Goal: Task Accomplishment & Management: Manage account settings

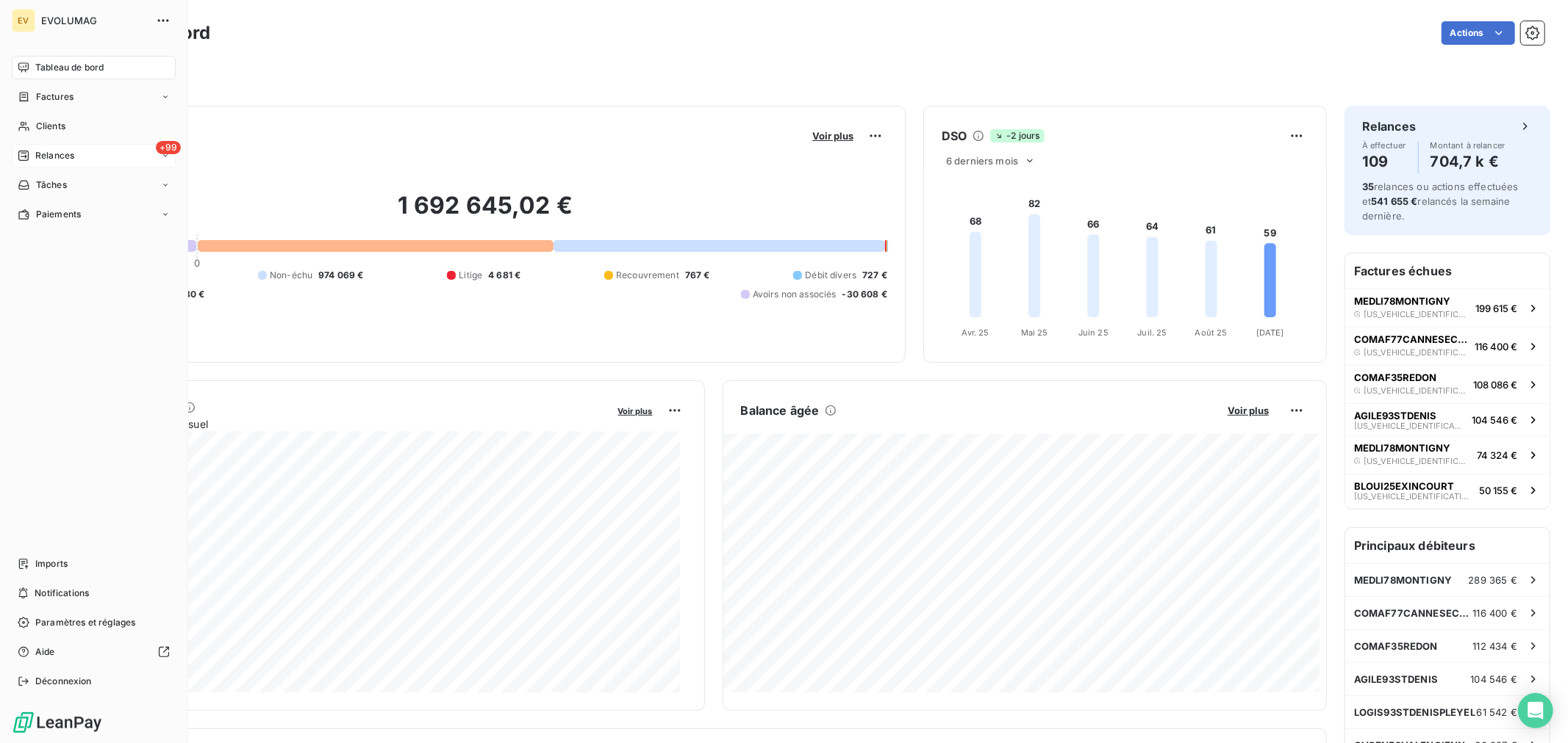
click at [55, 159] on span "Relances" at bounding box center [55, 156] width 39 height 14
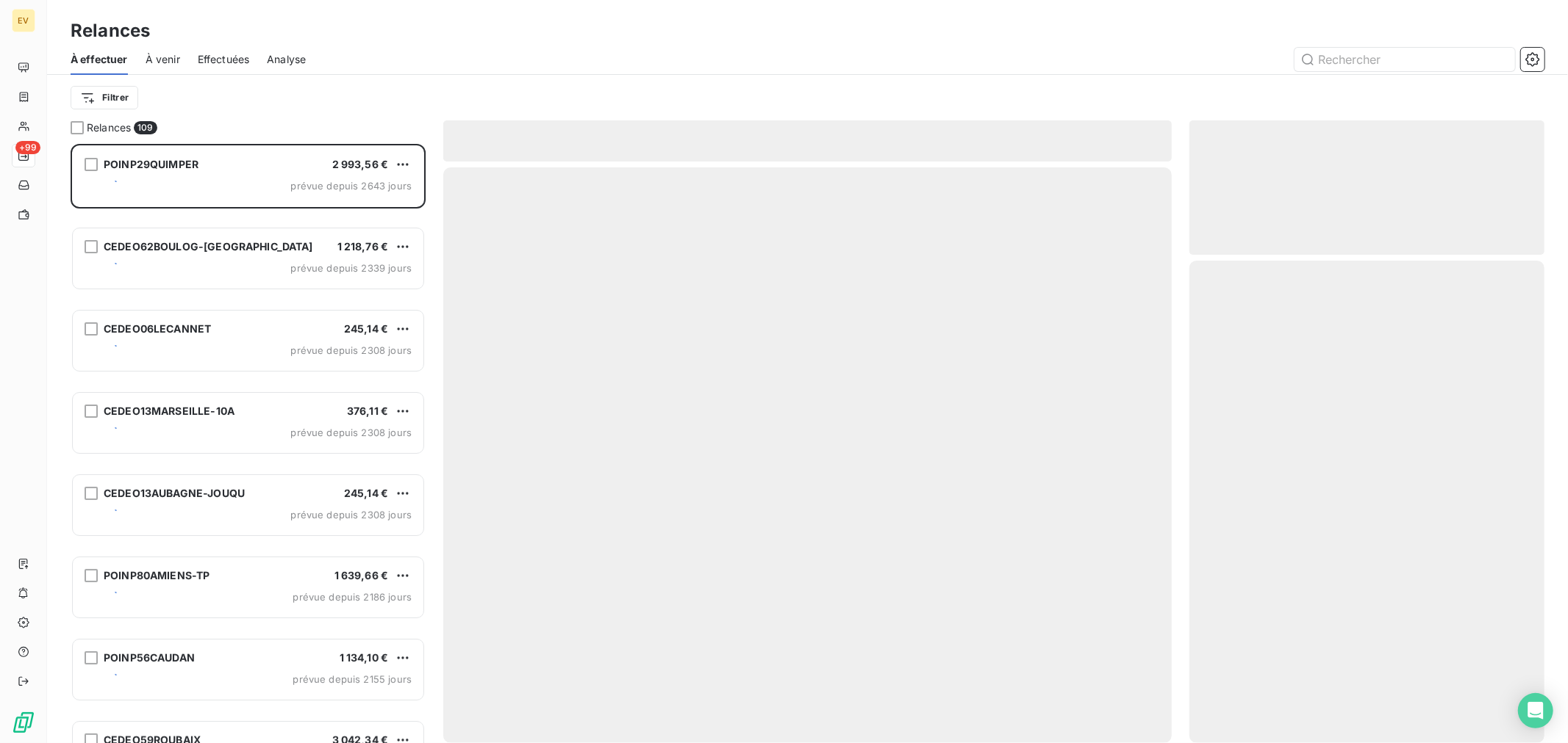
scroll to position [586, 343]
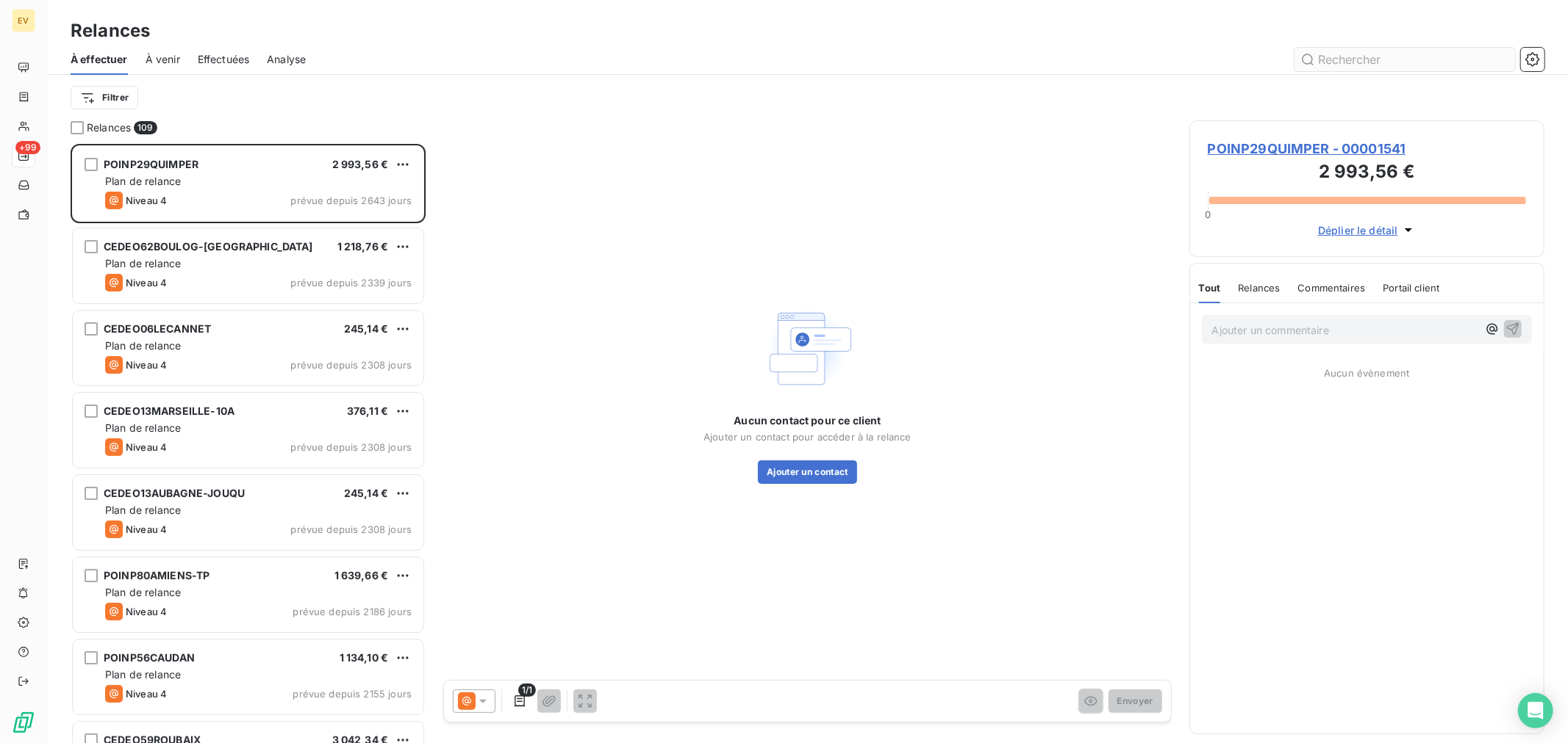
click at [1329, 54] on input "text" at bounding box center [1403, 60] width 220 height 23
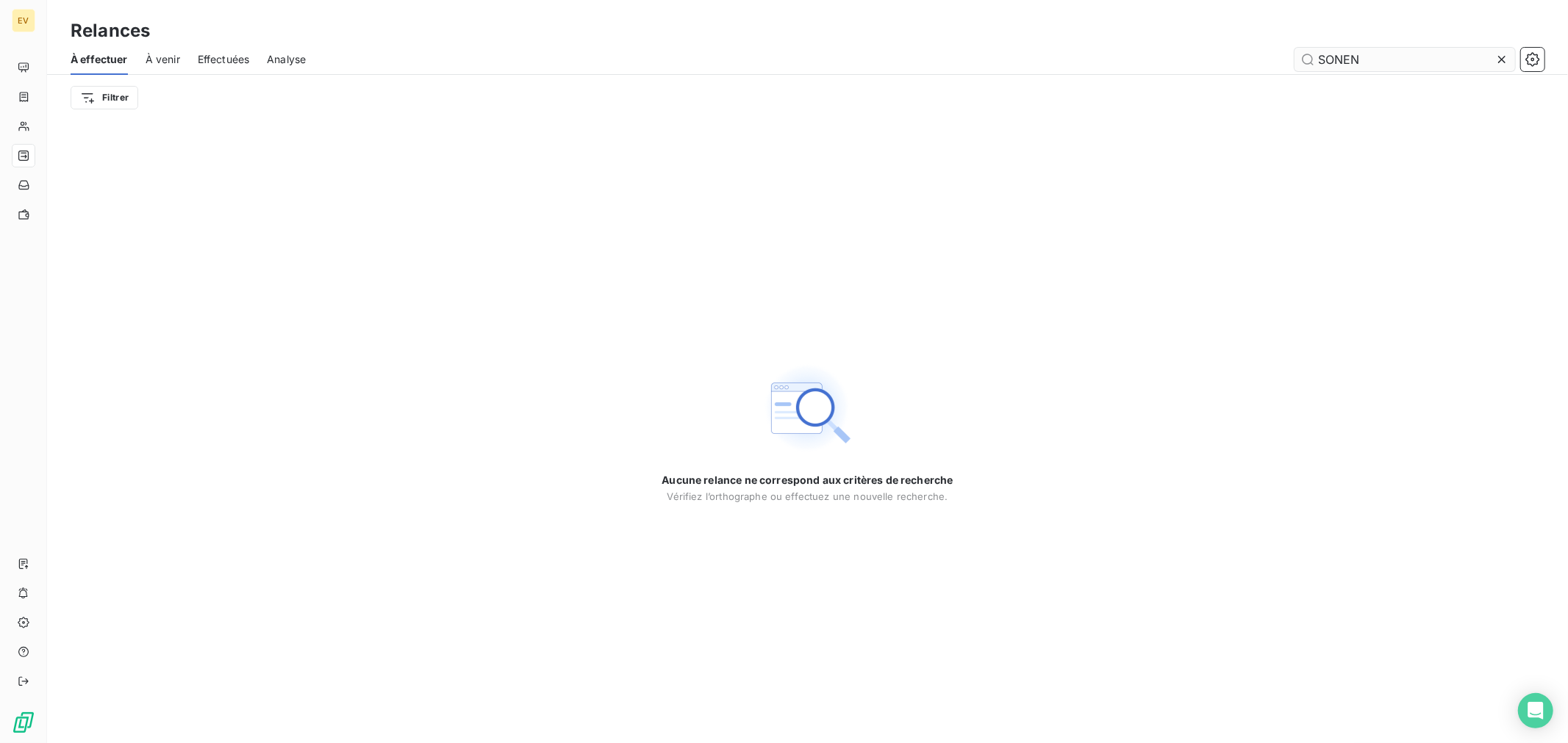
type input "SONEN"
click at [1391, 52] on input "SONEN" at bounding box center [1403, 60] width 220 height 23
drag, startPoint x: 1394, startPoint y: 55, endPoint x: 1164, endPoint y: 56, distance: 230.0
click at [1164, 56] on div "SONEN" at bounding box center [933, 60] width 1220 height 23
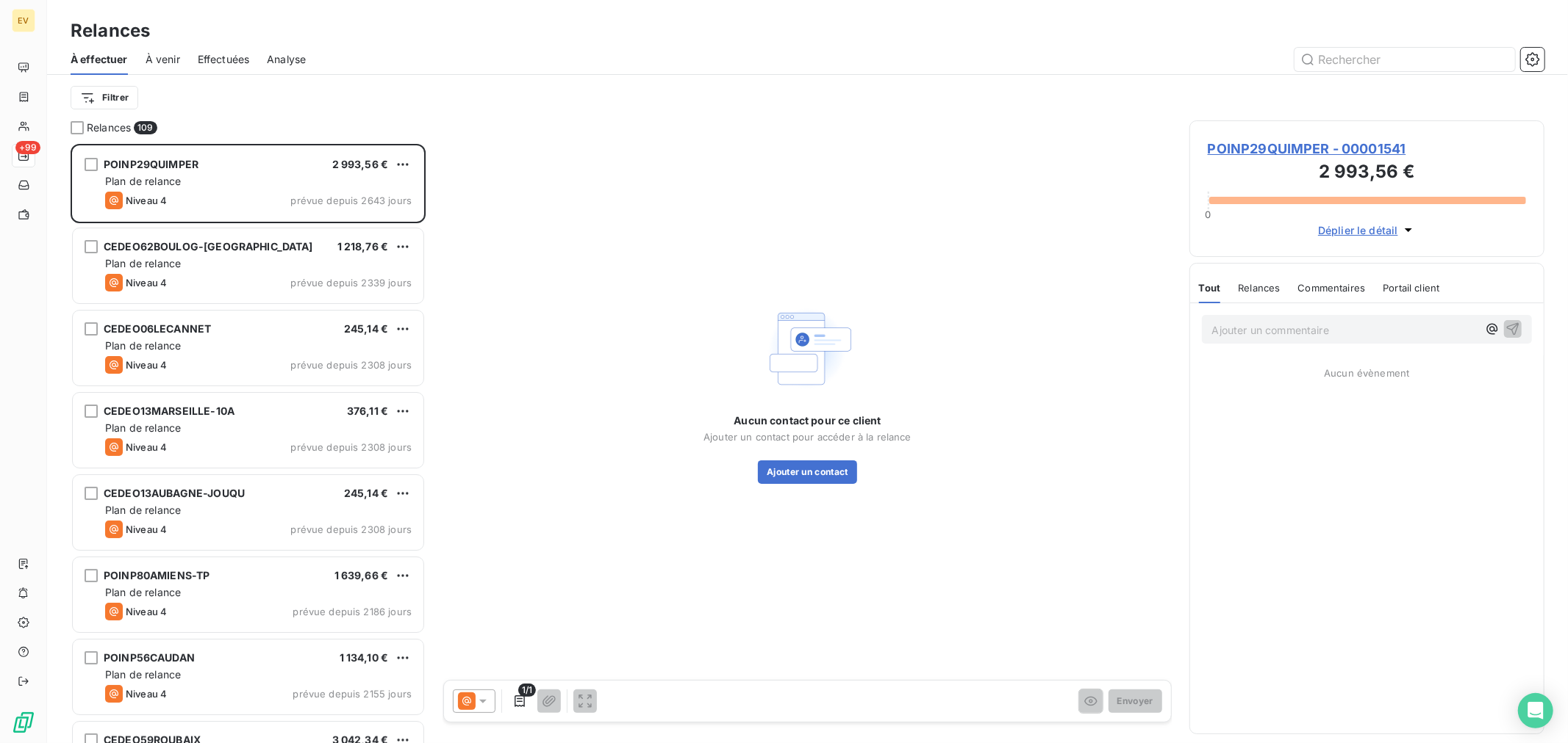
scroll to position [586, 343]
type input "10964"
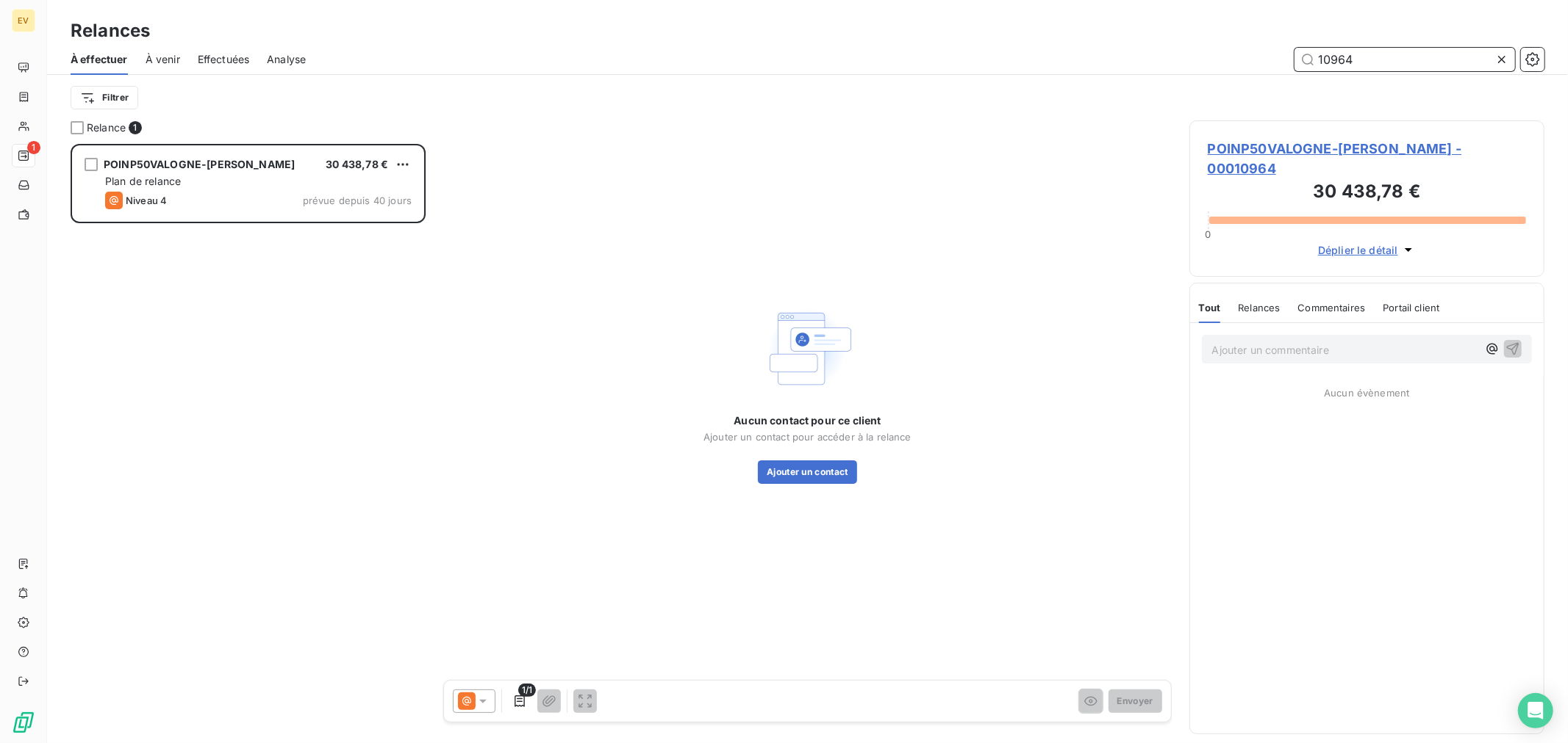
scroll to position [586, 343]
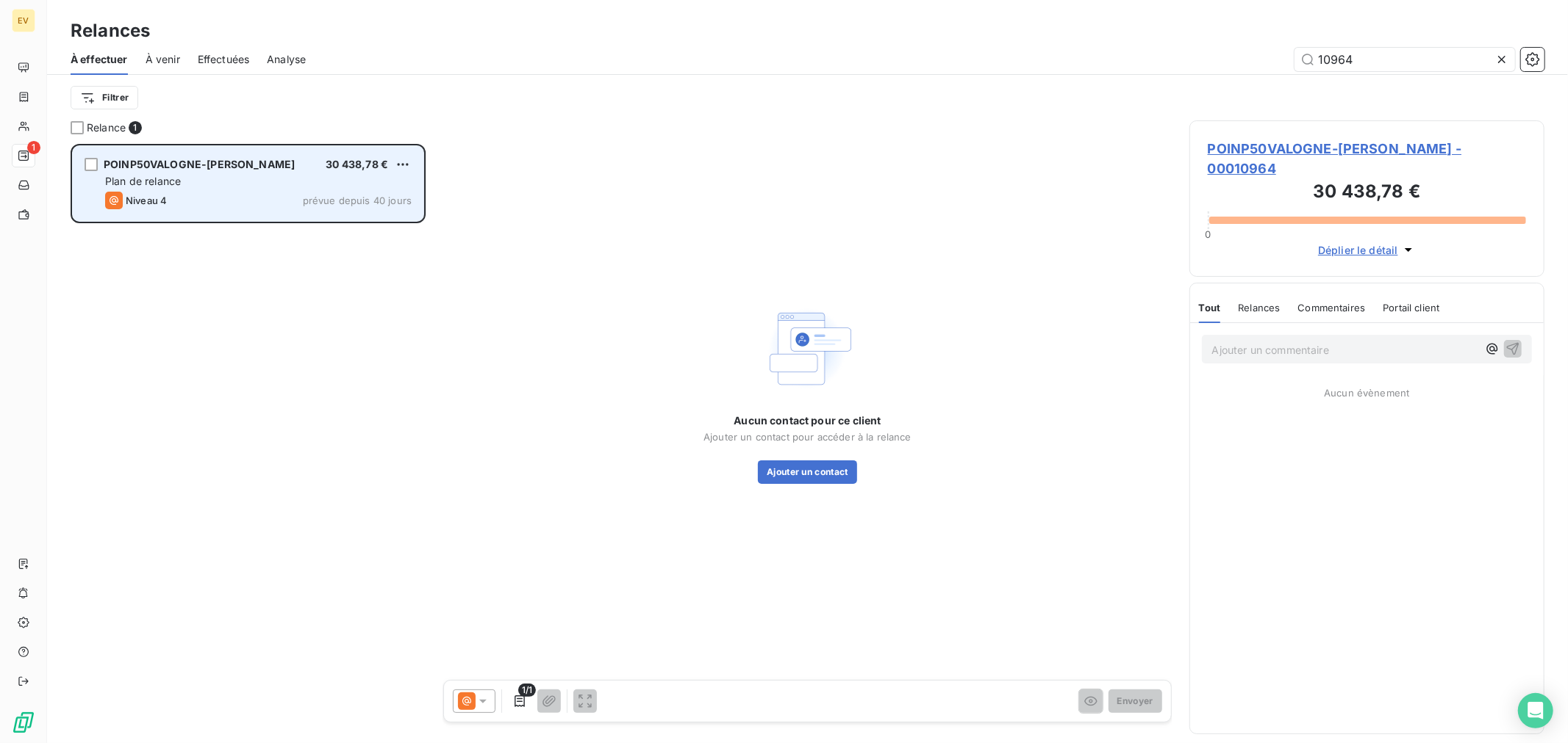
click at [214, 169] on span "POINP50VALOGNE-[PERSON_NAME]" at bounding box center [199, 163] width 191 height 13
click at [218, 175] on div "Plan de relance" at bounding box center [258, 181] width 307 height 15
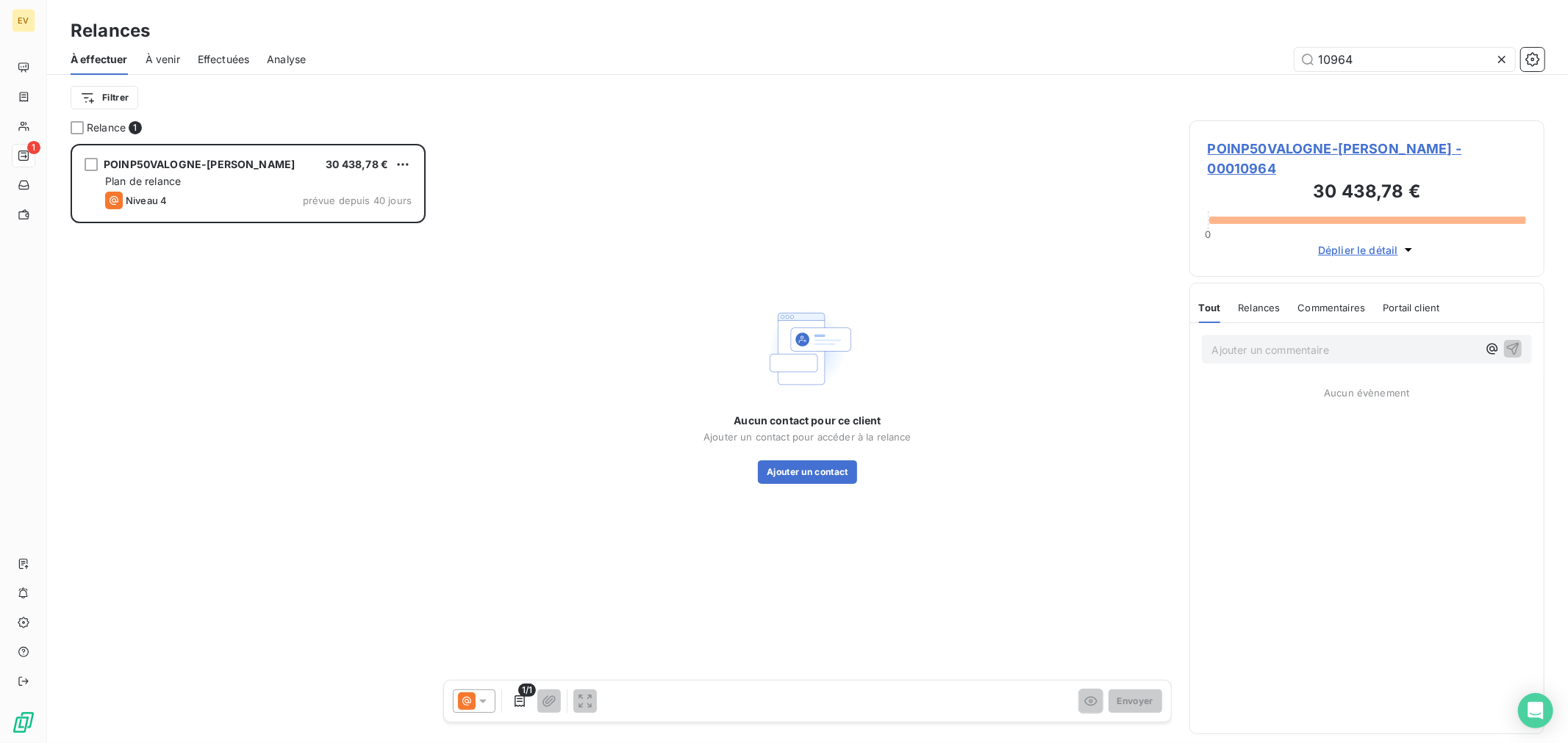
click at [1305, 148] on span "POINP50VALOGNE-[PERSON_NAME] - 00010964" at bounding box center [1366, 159] width 318 height 40
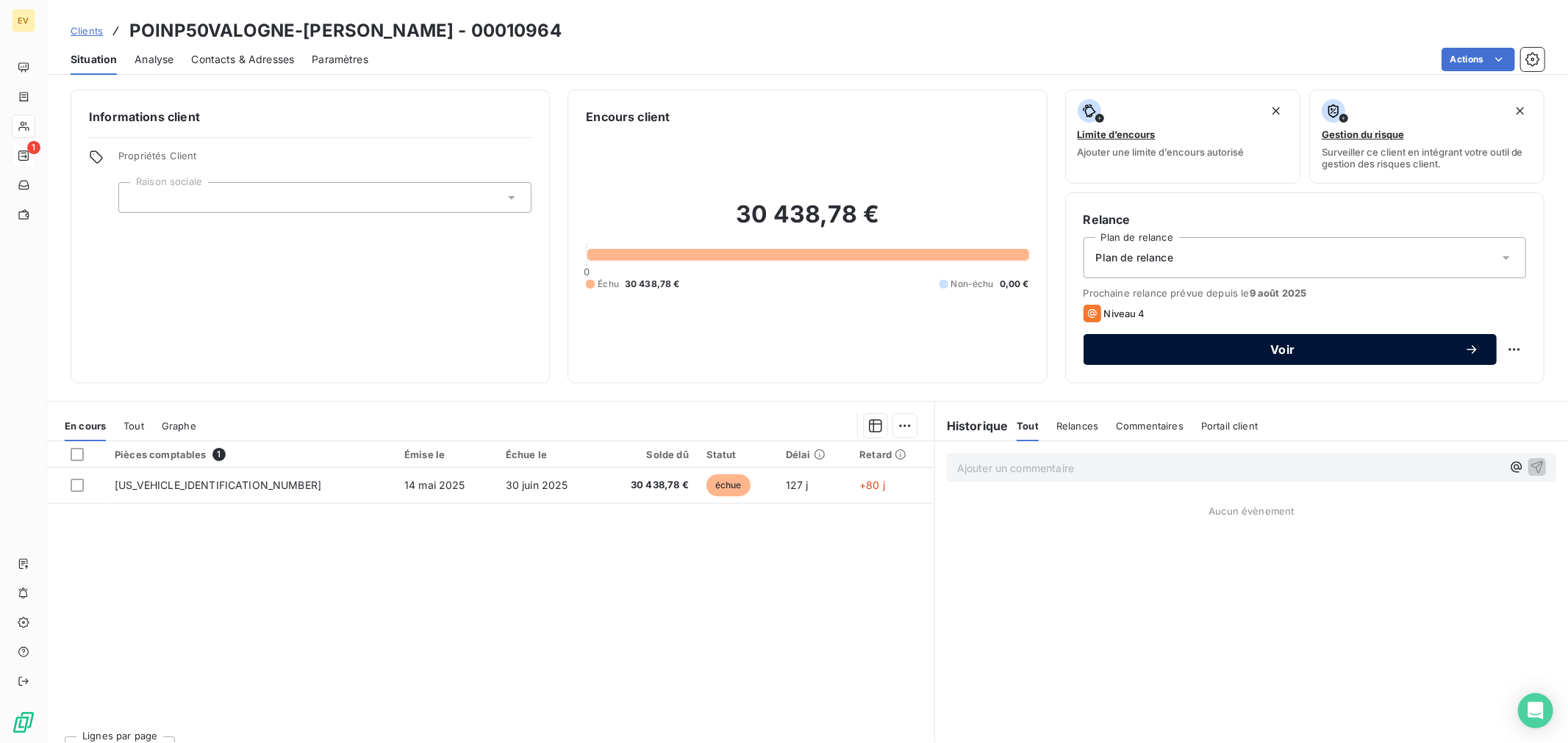
click at [1268, 346] on span "Voir" at bounding box center [1282, 349] width 363 height 12
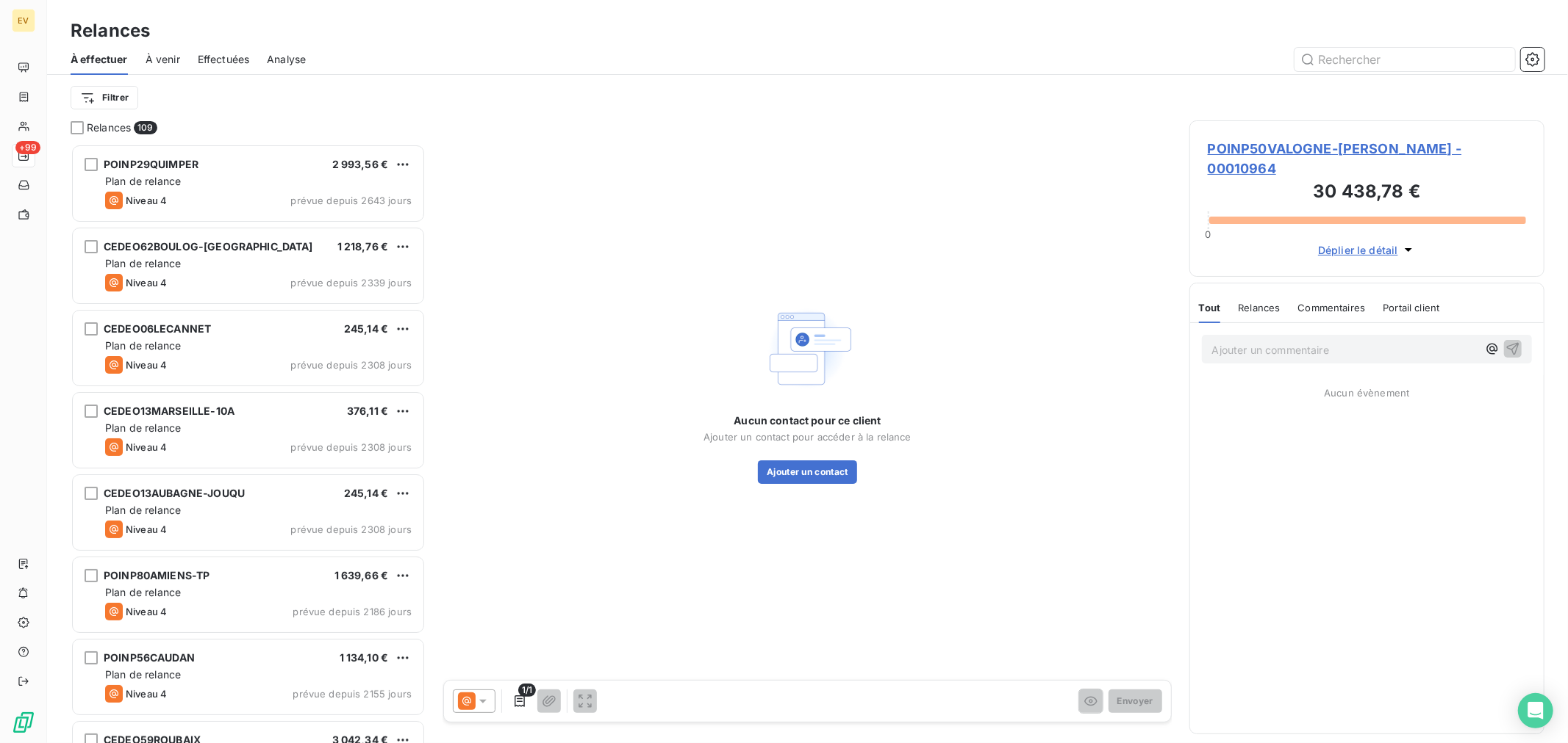
scroll to position [586, 343]
click at [818, 472] on button "Ajouter un contact" at bounding box center [807, 472] width 99 height 23
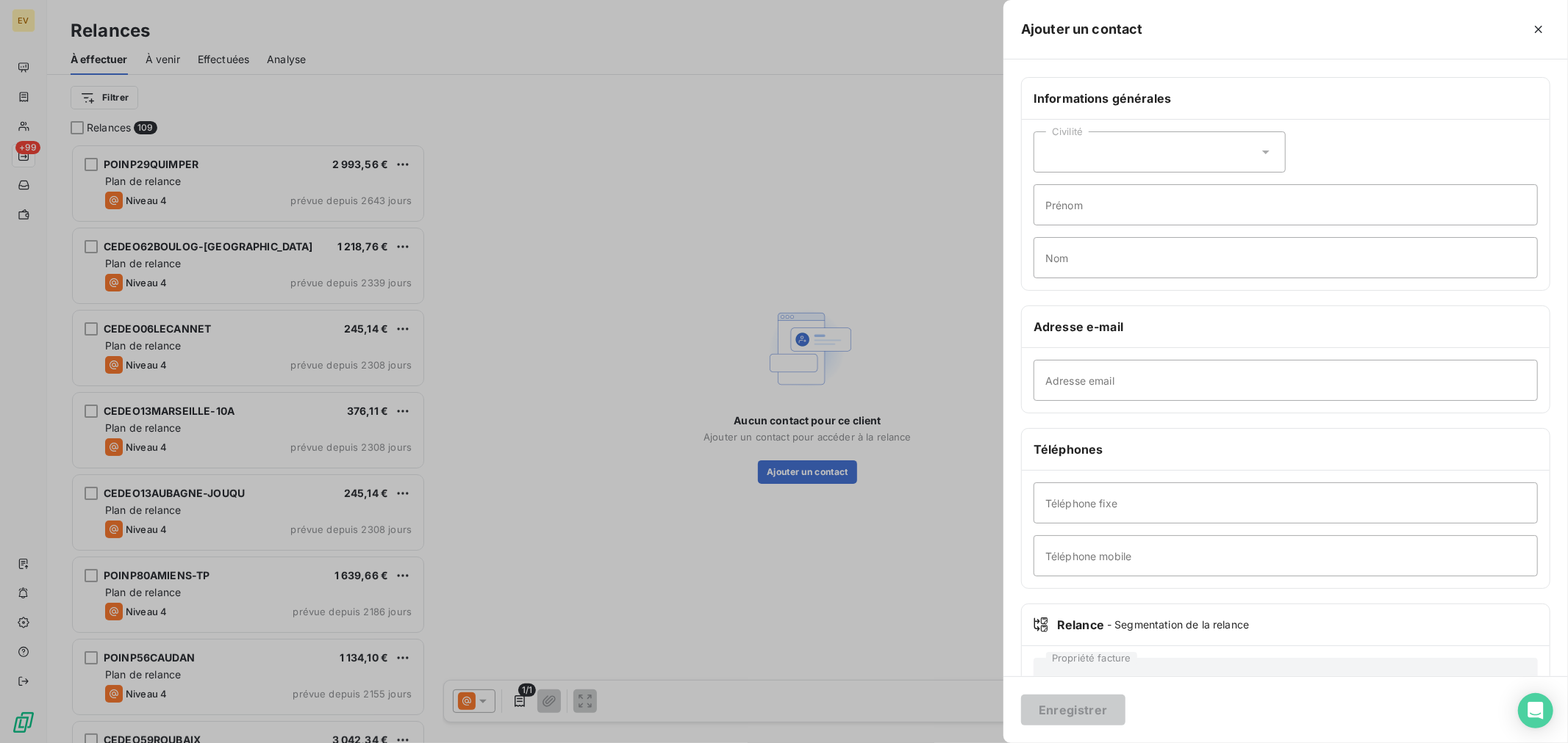
click at [601, 285] on div at bounding box center [784, 371] width 1568 height 743
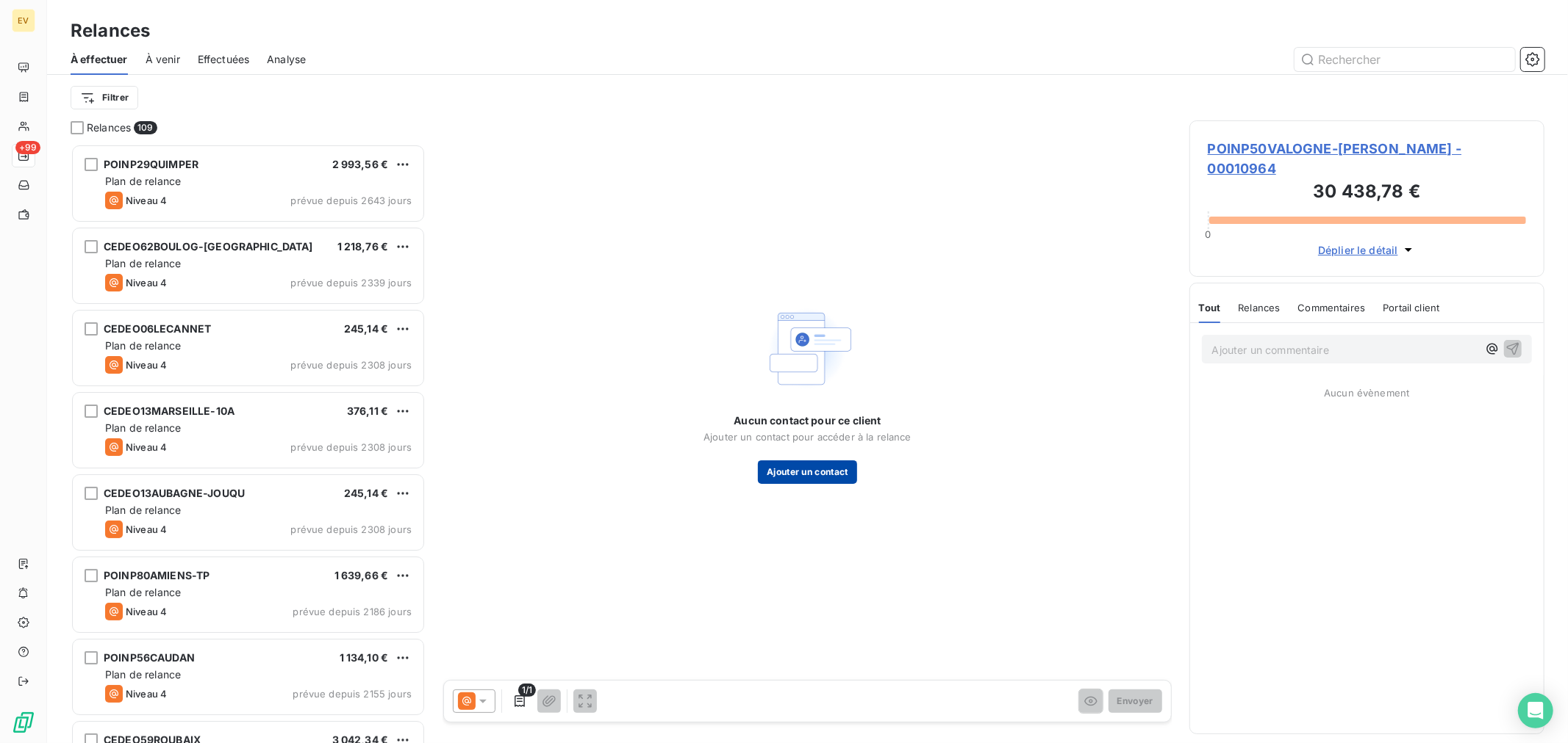
click at [825, 476] on button "Ajouter un contact" at bounding box center [807, 472] width 99 height 23
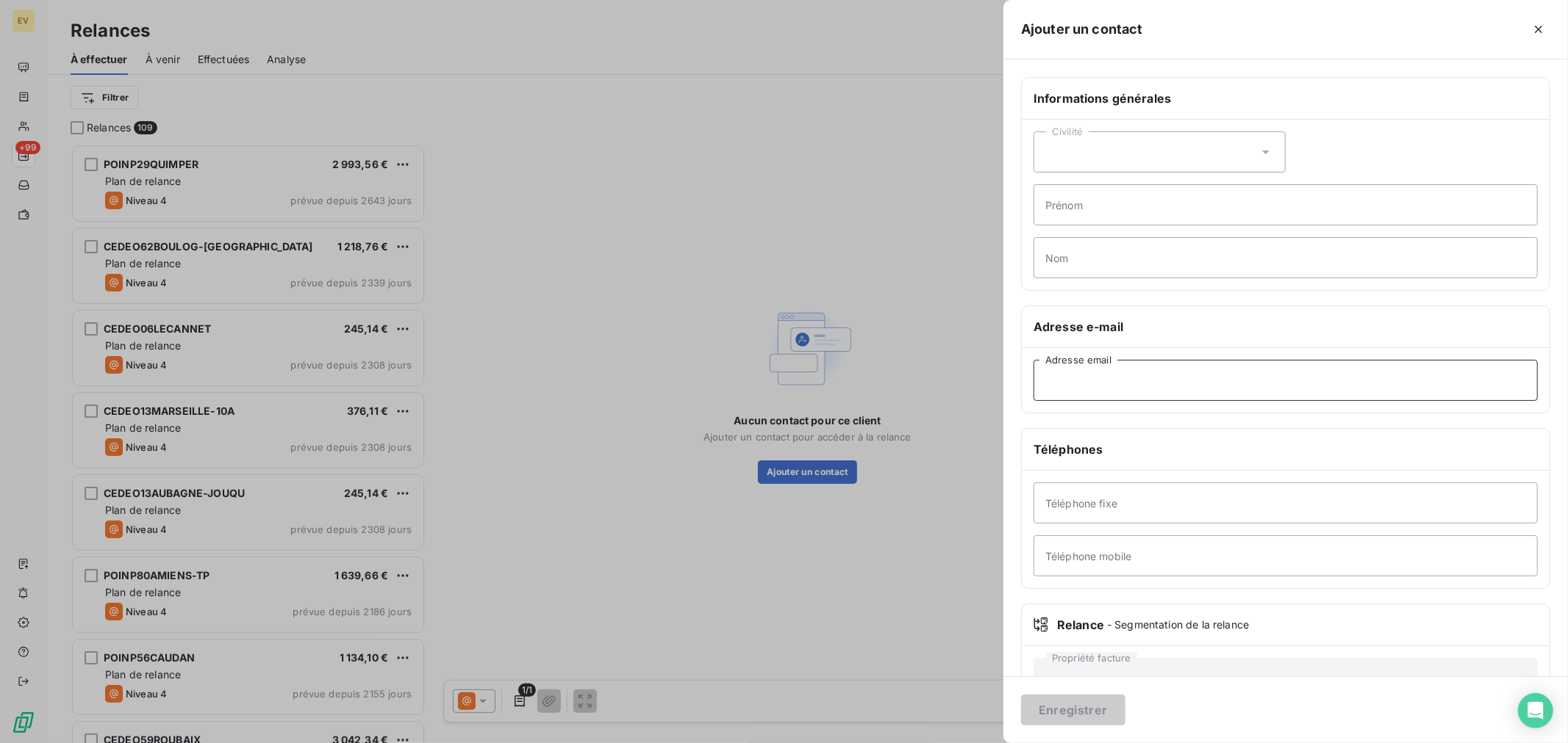
click at [1083, 390] on input "Adresse email" at bounding box center [1285, 381] width 504 height 41
type input "C"
type input "[EMAIL_ADDRESS][DOMAIN_NAME]"
click at [1082, 706] on button "Enregistrer" at bounding box center [1072, 711] width 105 height 31
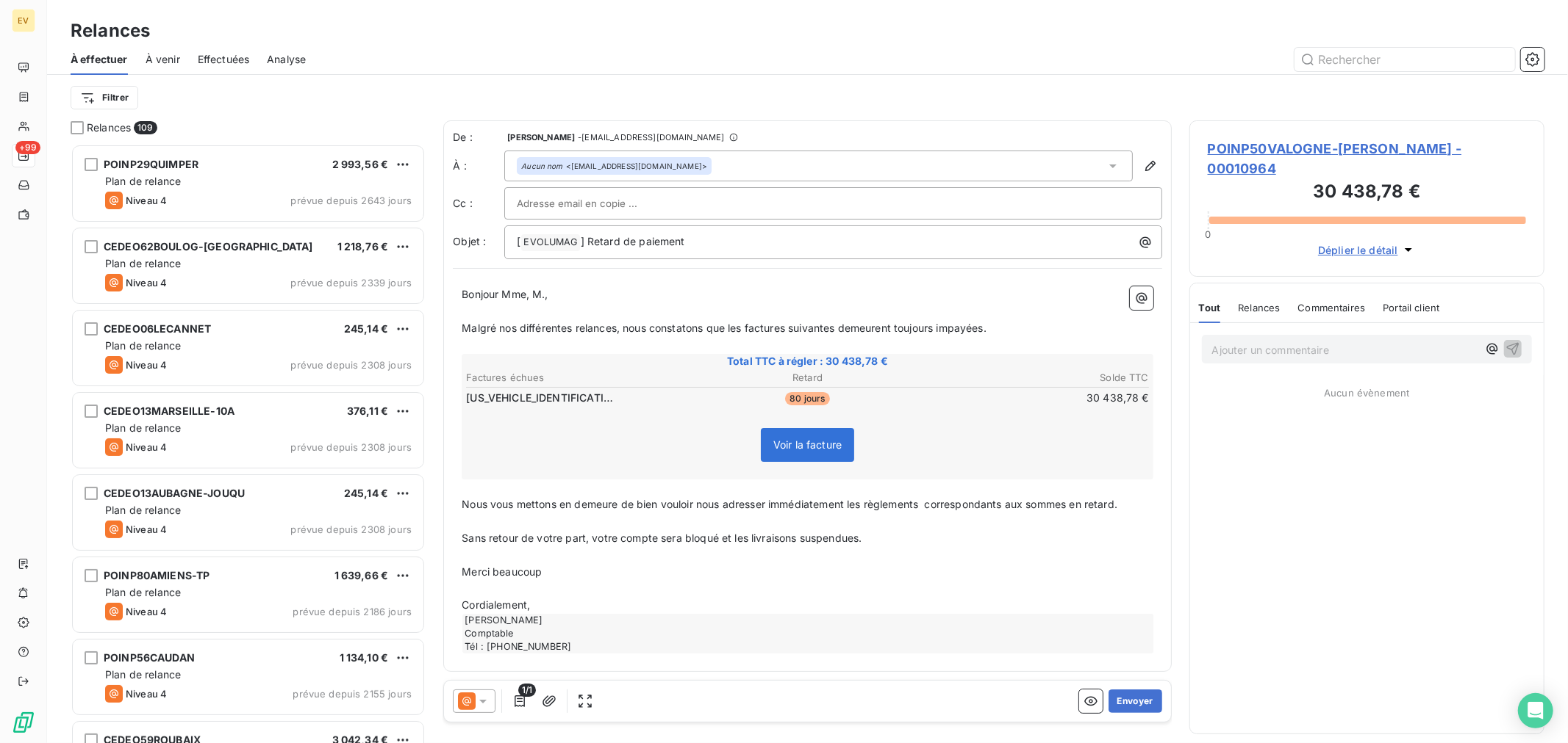
click at [813, 445] on span "Voir la facture" at bounding box center [807, 444] width 69 height 13
click at [787, 442] on span "Voir la facture" at bounding box center [807, 444] width 69 height 13
click at [1155, 701] on button "Envoyer" at bounding box center [1135, 702] width 54 height 23
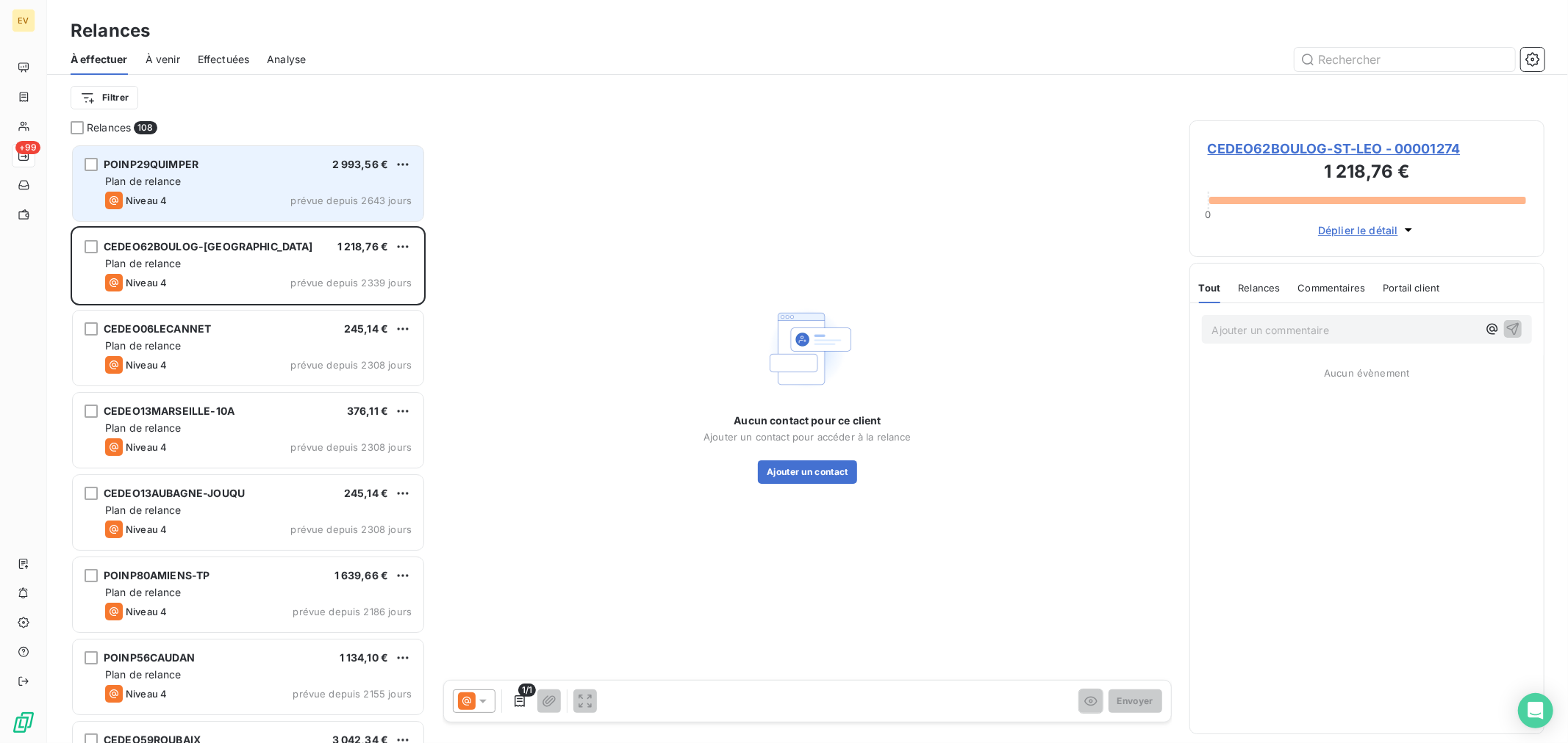
click at [220, 202] on div "Niveau 4 prévue depuis 2643 jours" at bounding box center [258, 201] width 307 height 18
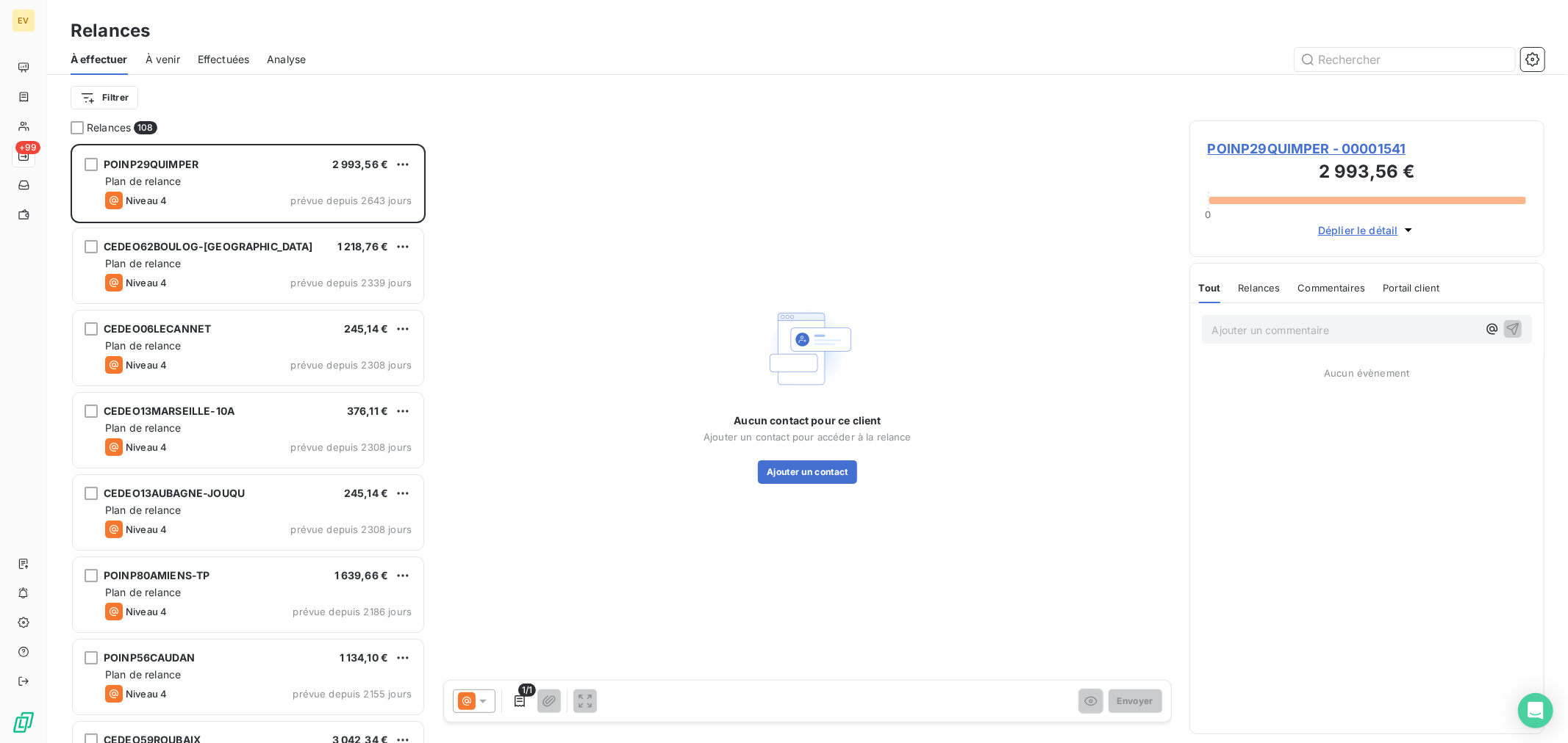
click at [1286, 149] on span "POINP29QUIMPER - 00001541" at bounding box center [1366, 149] width 318 height 20
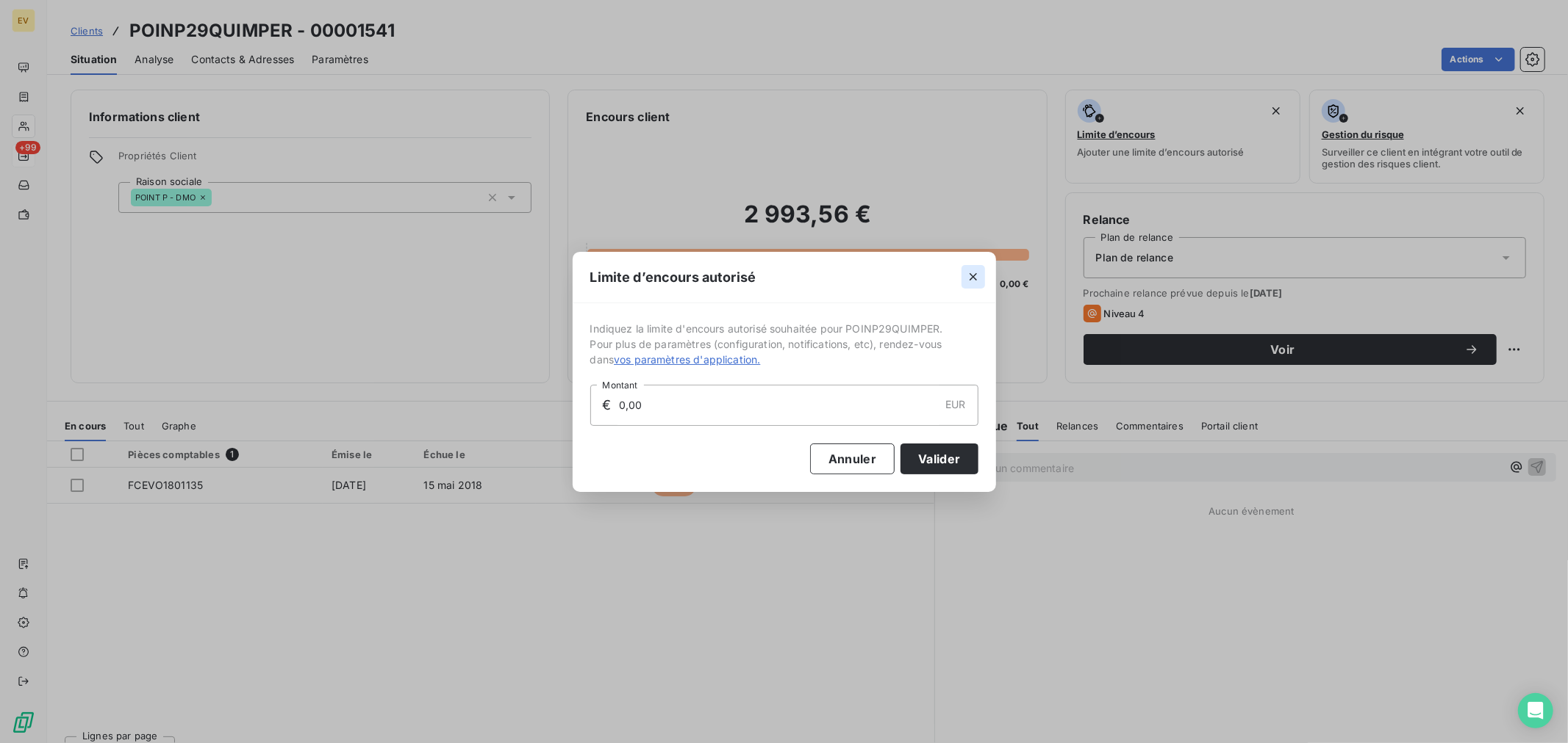
click at [975, 275] on icon "button" at bounding box center [973, 276] width 15 height 15
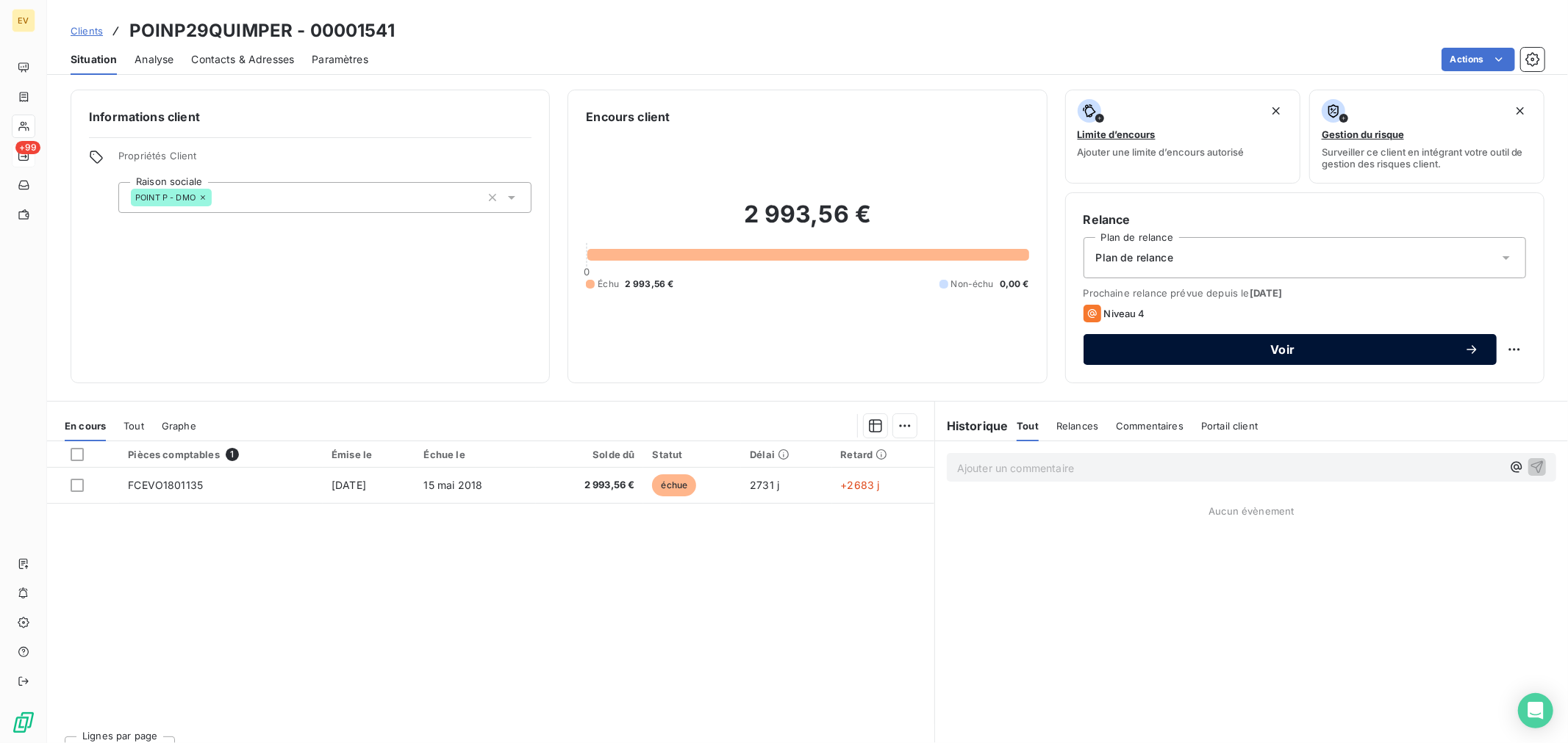
click at [1296, 353] on span "Voir" at bounding box center [1282, 349] width 363 height 12
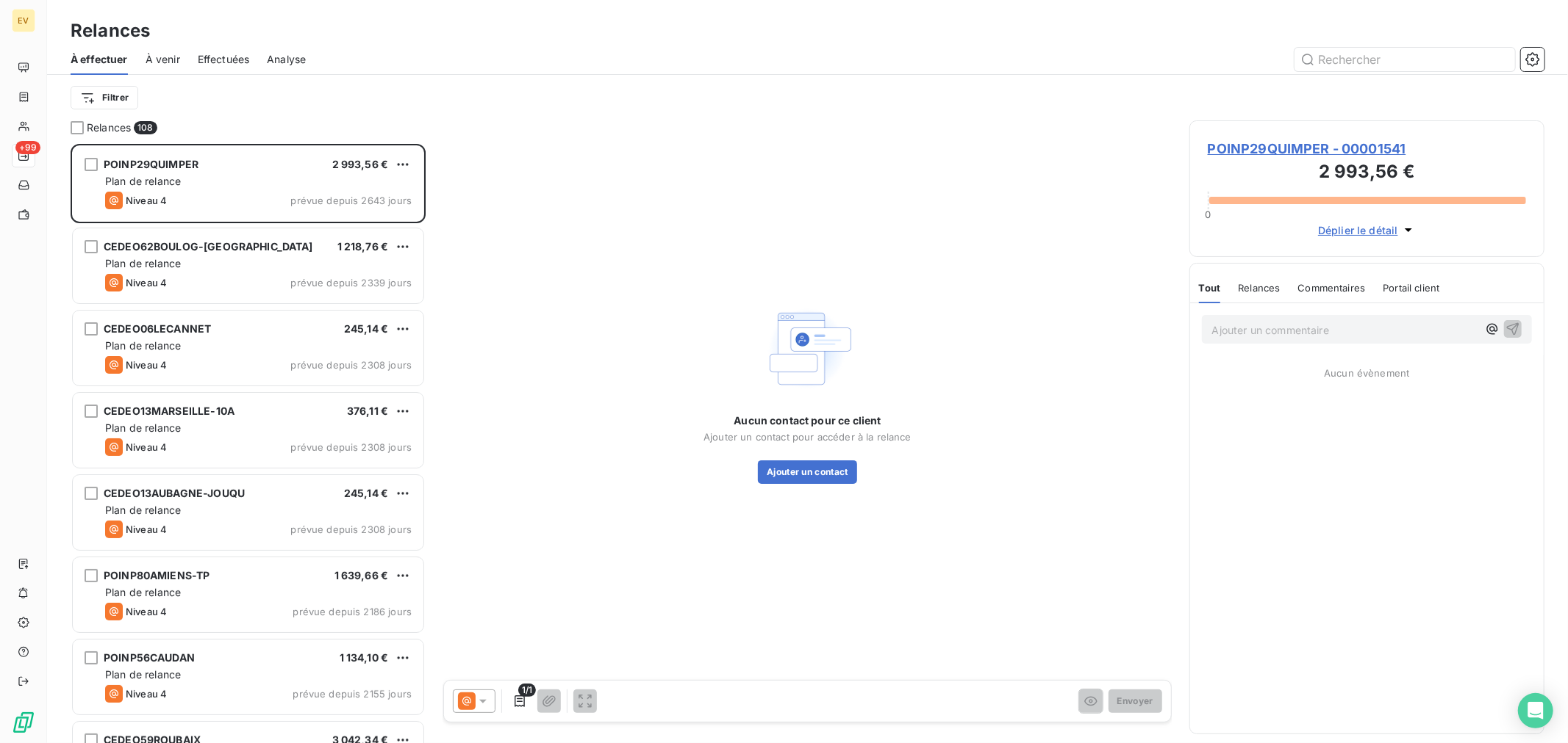
scroll to position [586, 343]
click at [828, 472] on button "Ajouter un contact" at bounding box center [807, 472] width 99 height 23
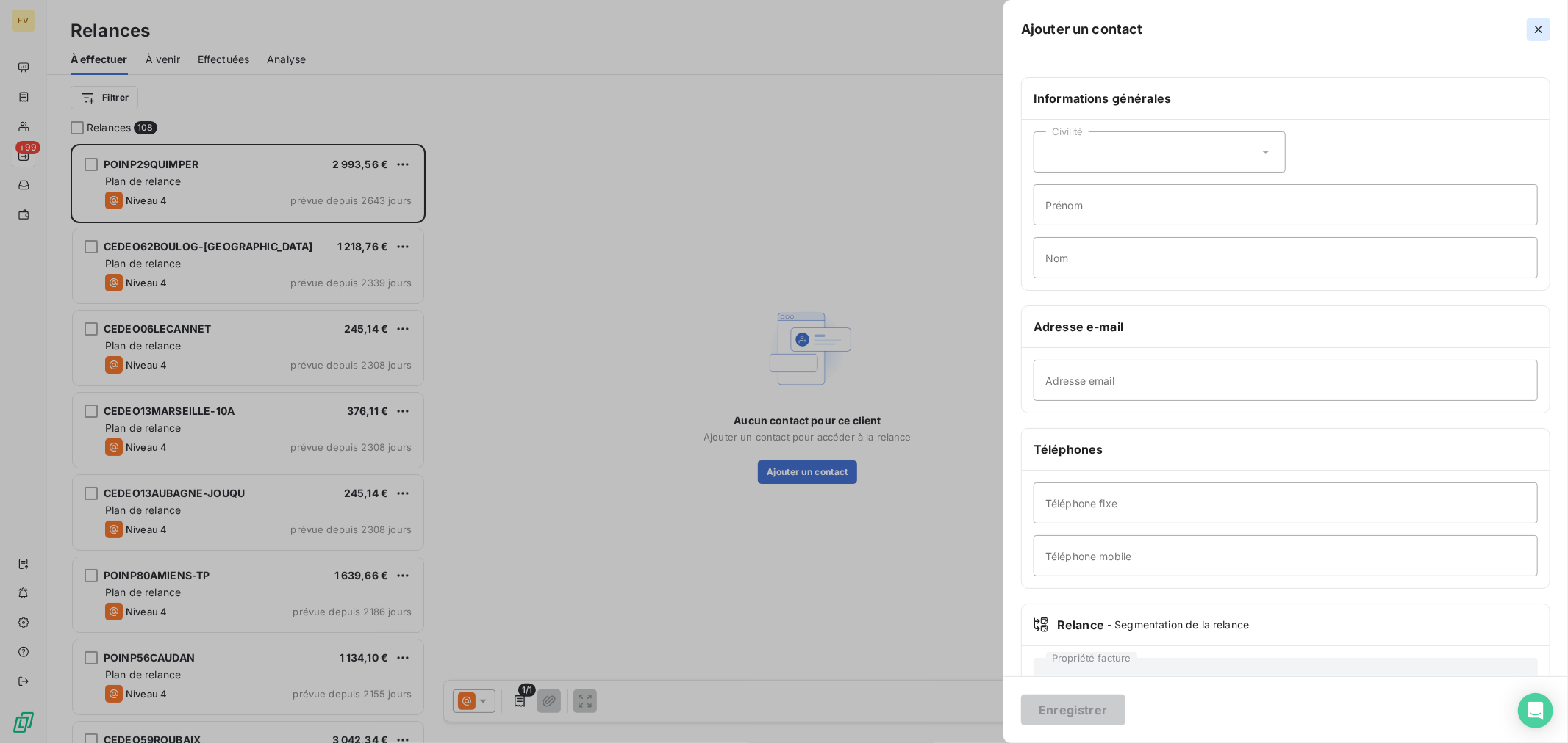
click at [1542, 25] on icon "button" at bounding box center [1538, 29] width 15 height 15
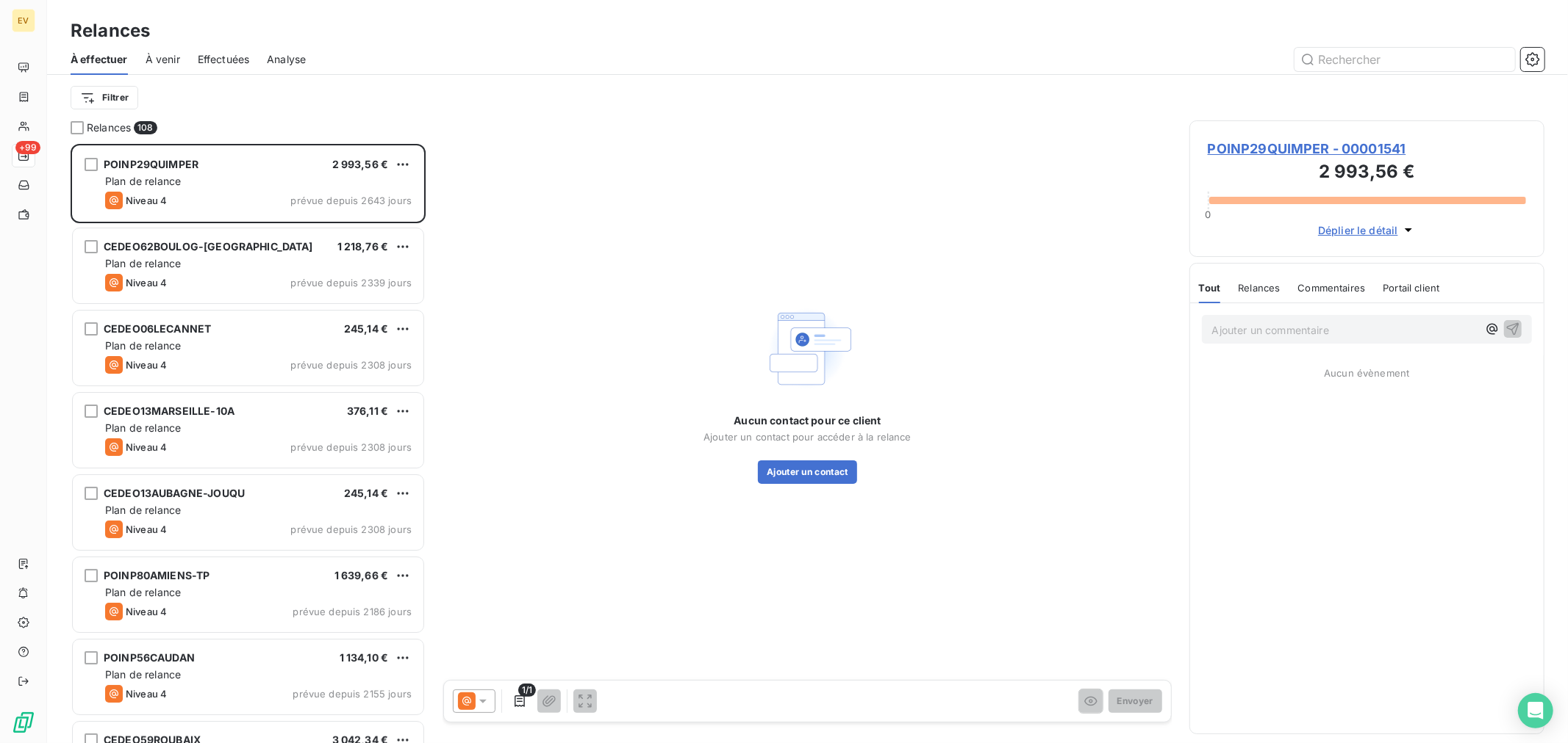
click at [1230, 149] on span "POINP29QUIMPER - 00001541" at bounding box center [1366, 149] width 318 height 20
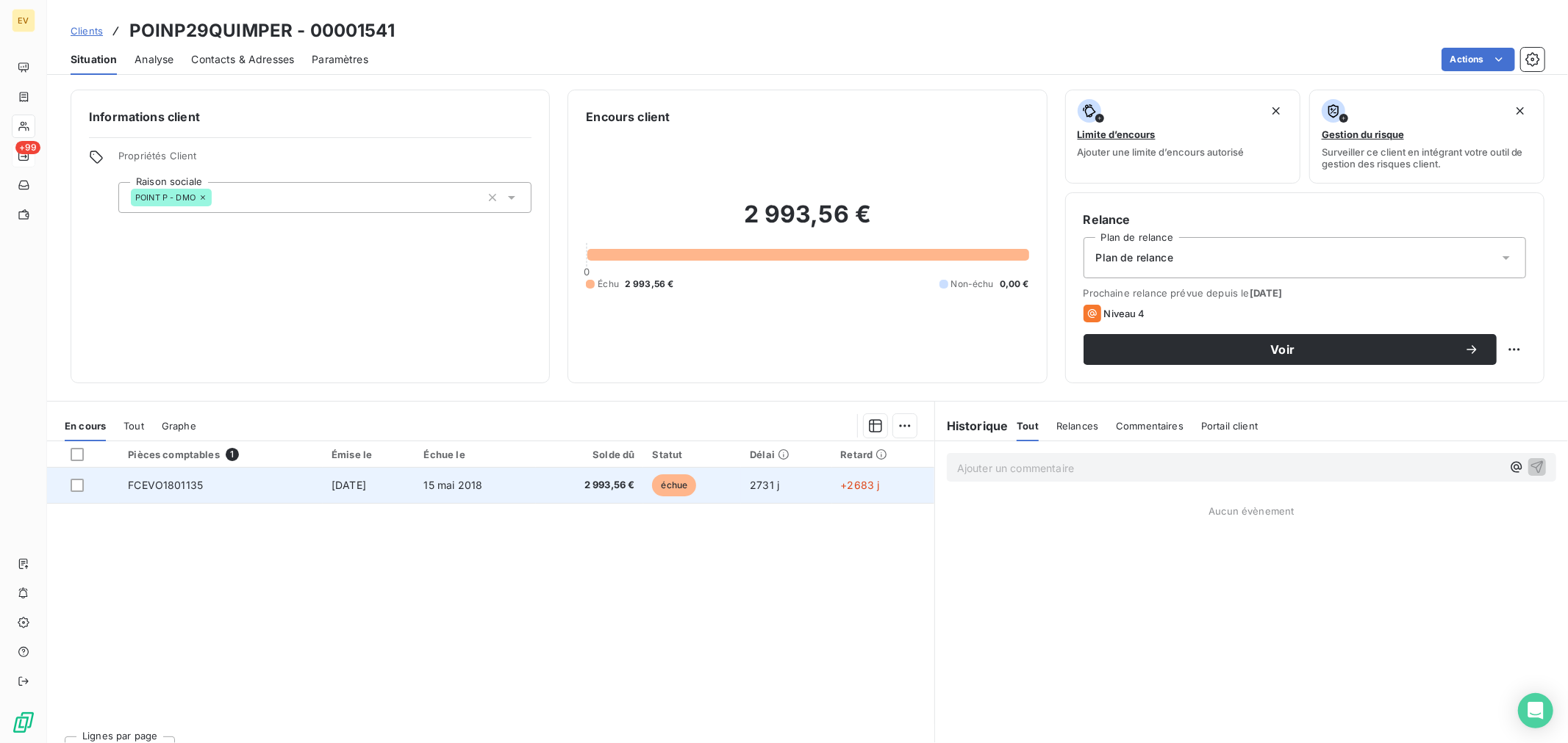
click at [679, 486] on span "échue" at bounding box center [674, 486] width 44 height 23
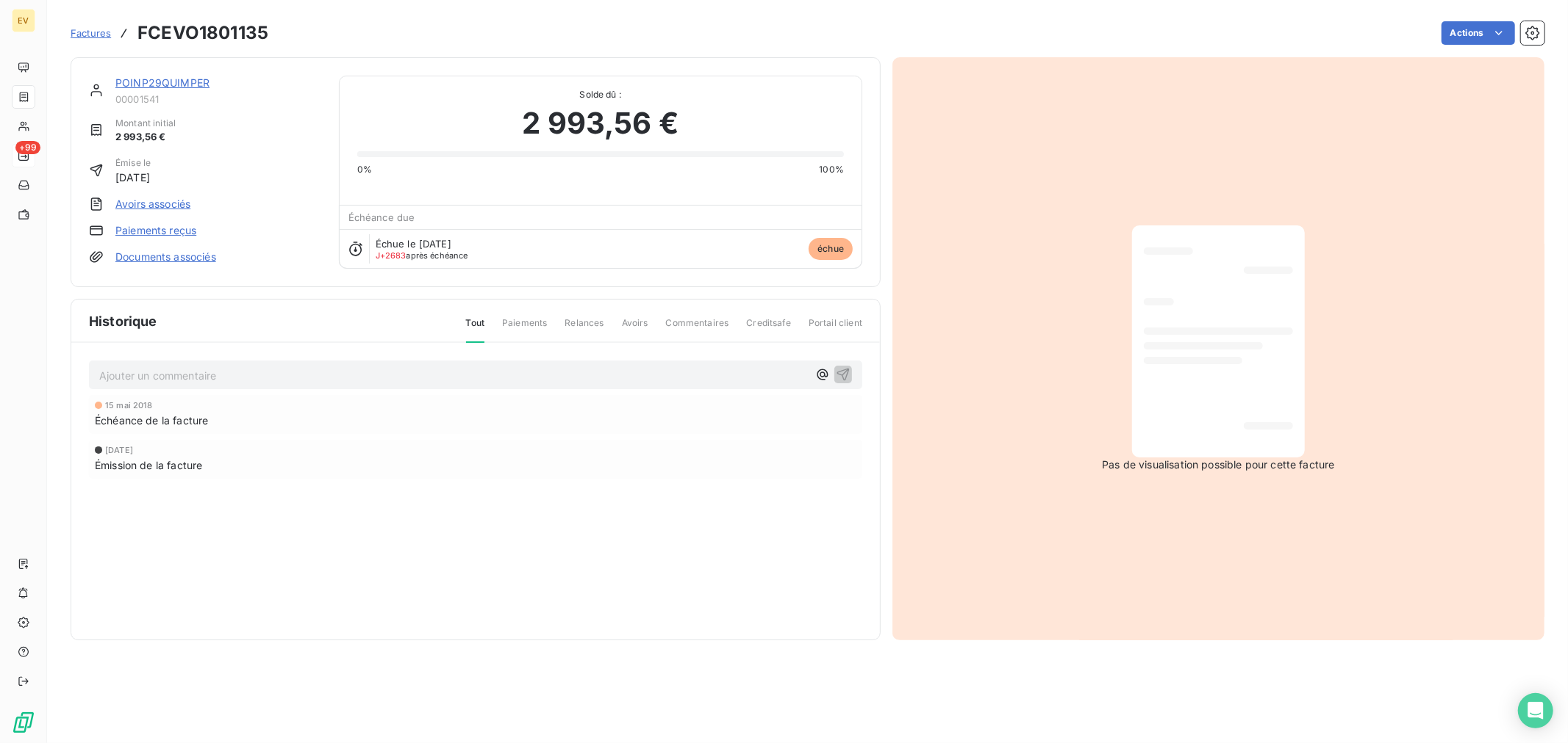
click at [99, 31] on span "Factures" at bounding box center [90, 33] width 40 height 12
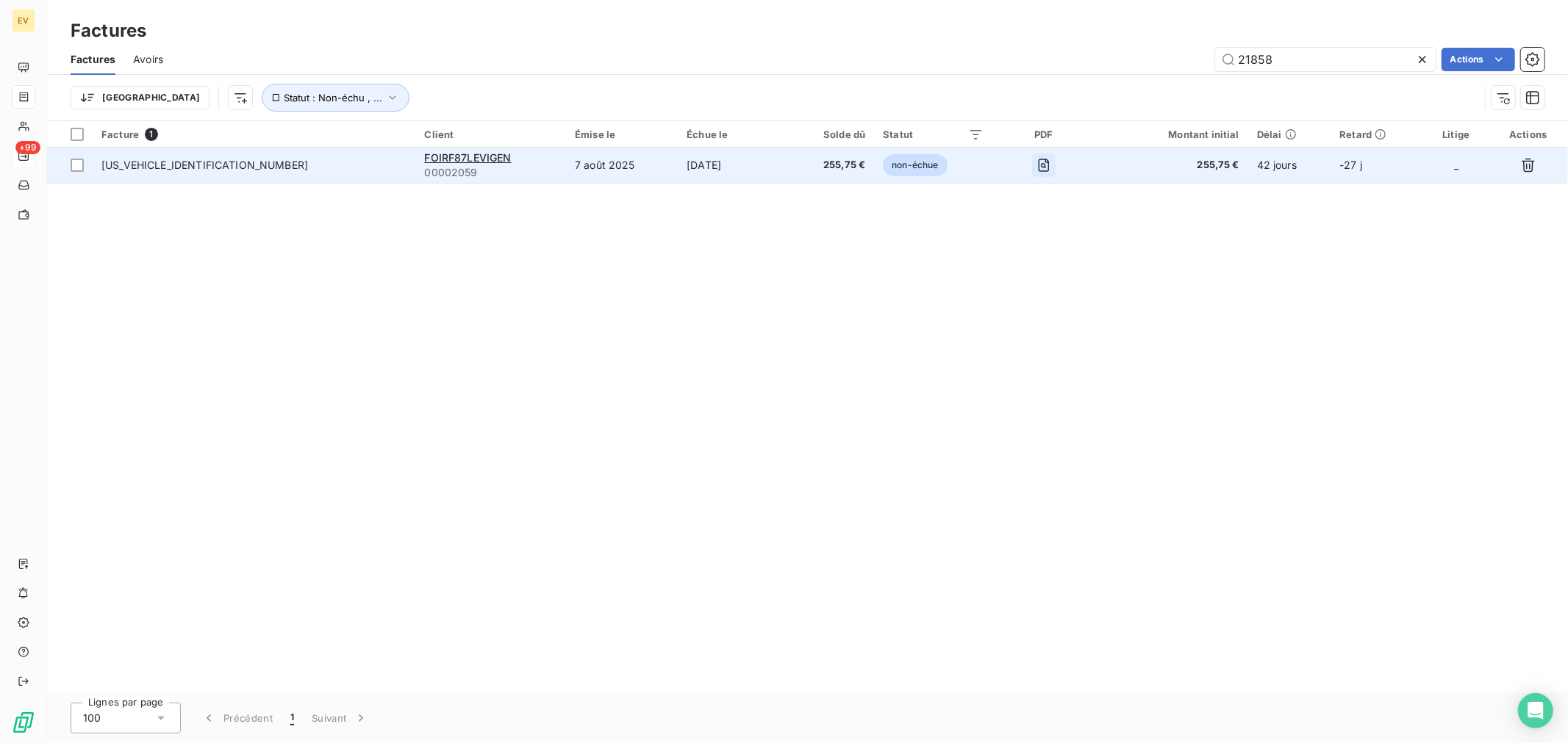
click at [1036, 162] on icon "button" at bounding box center [1043, 164] width 15 height 15
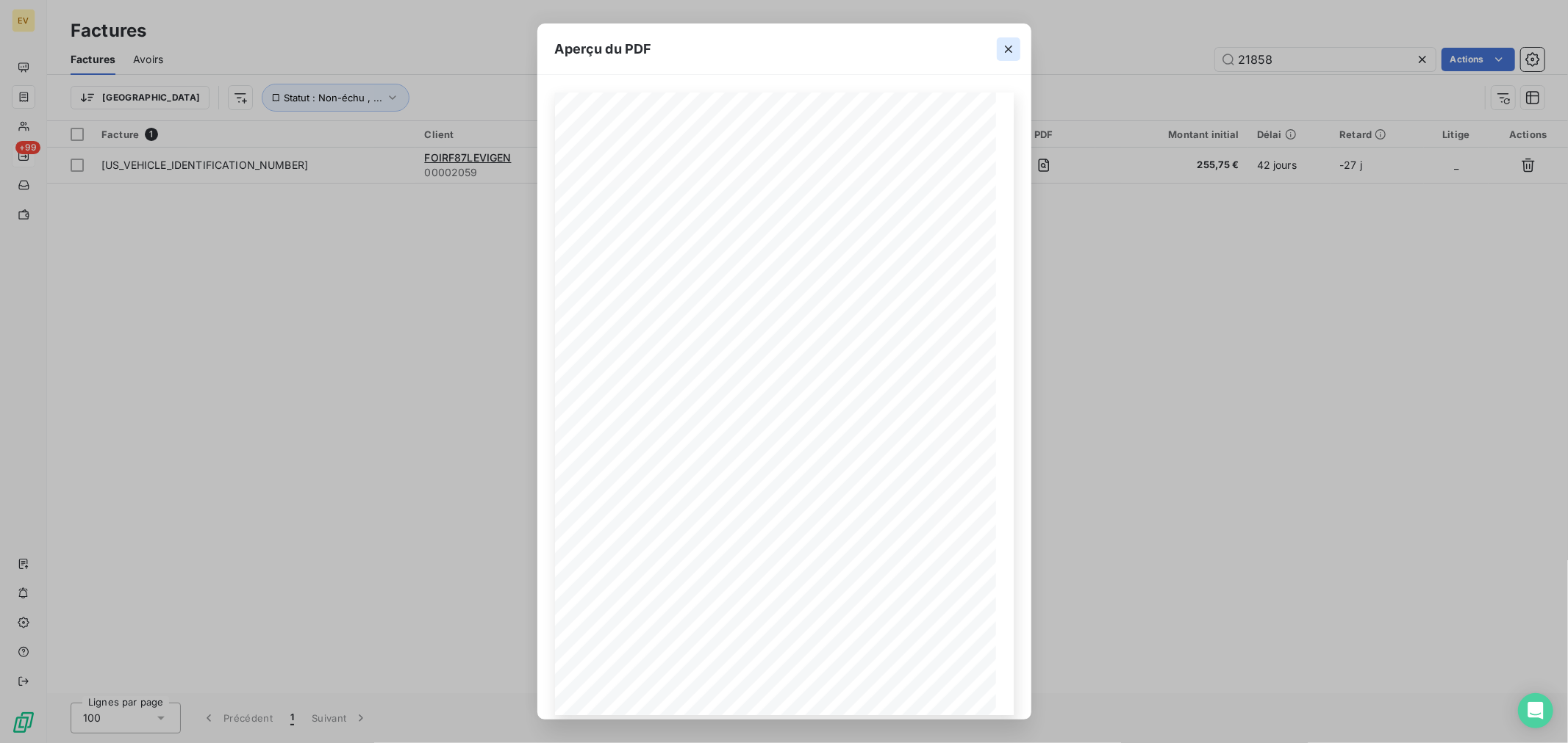
click at [1009, 48] on icon "button" at bounding box center [1009, 50] width 8 height 8
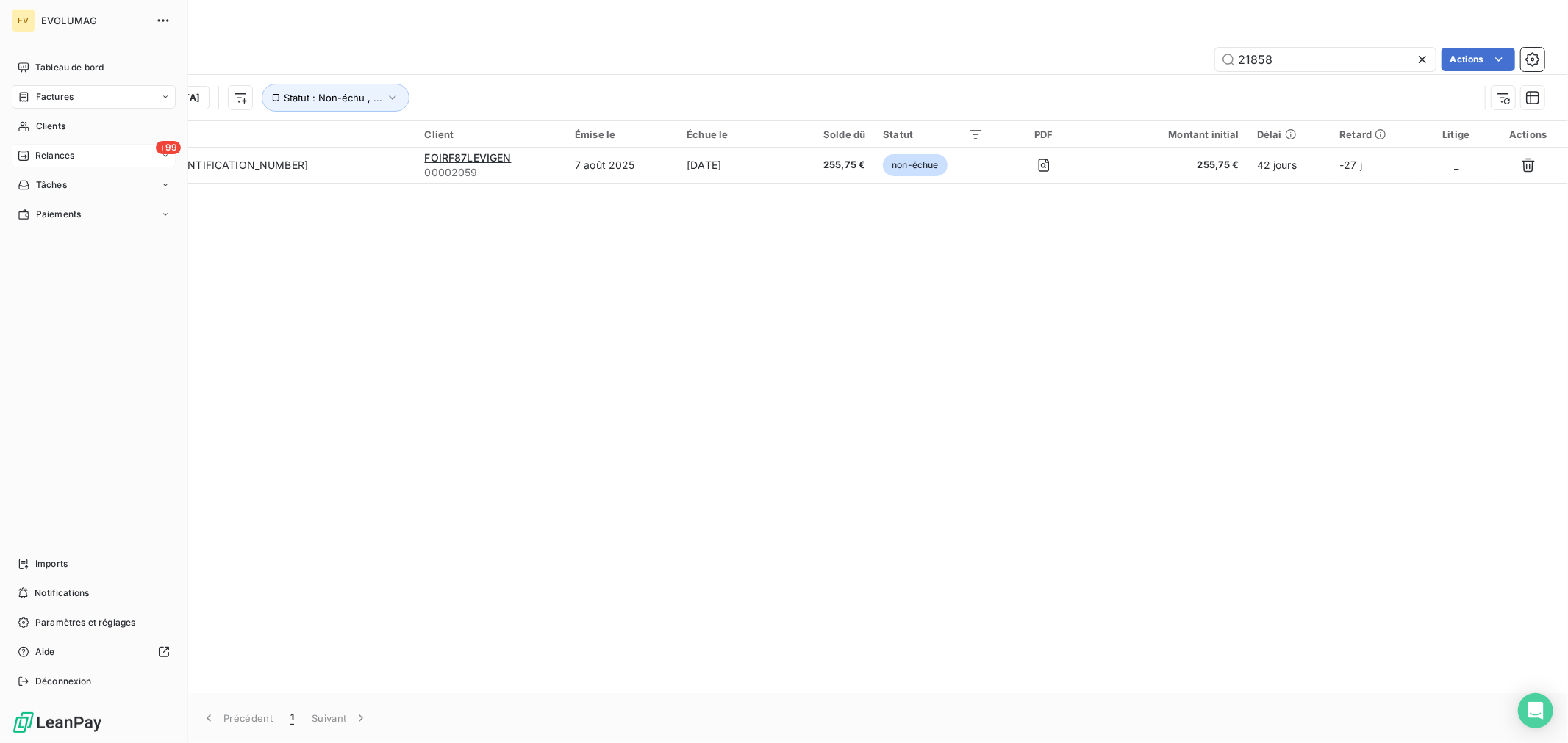
click at [58, 158] on span "Relances" at bounding box center [55, 156] width 39 height 14
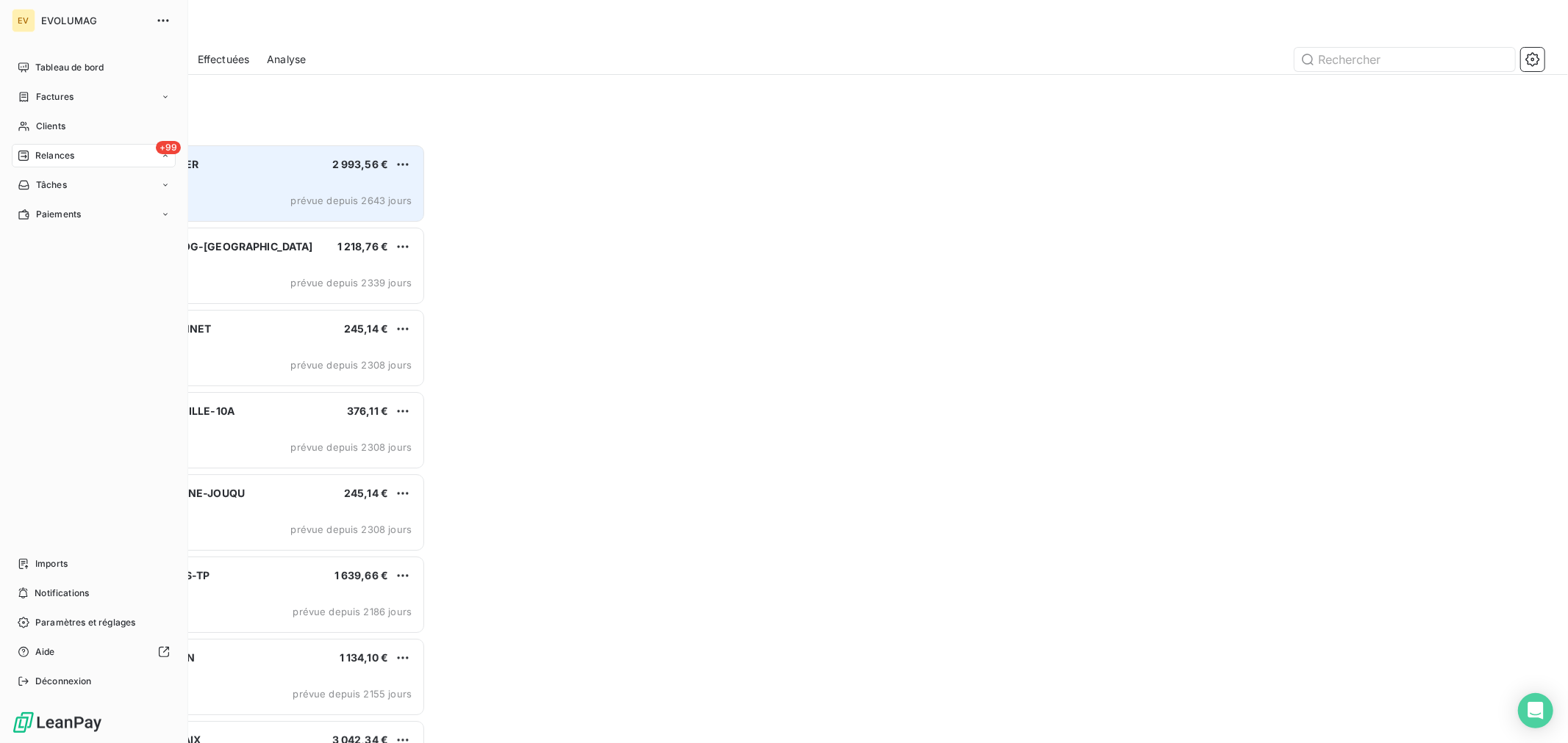
scroll to position [586, 343]
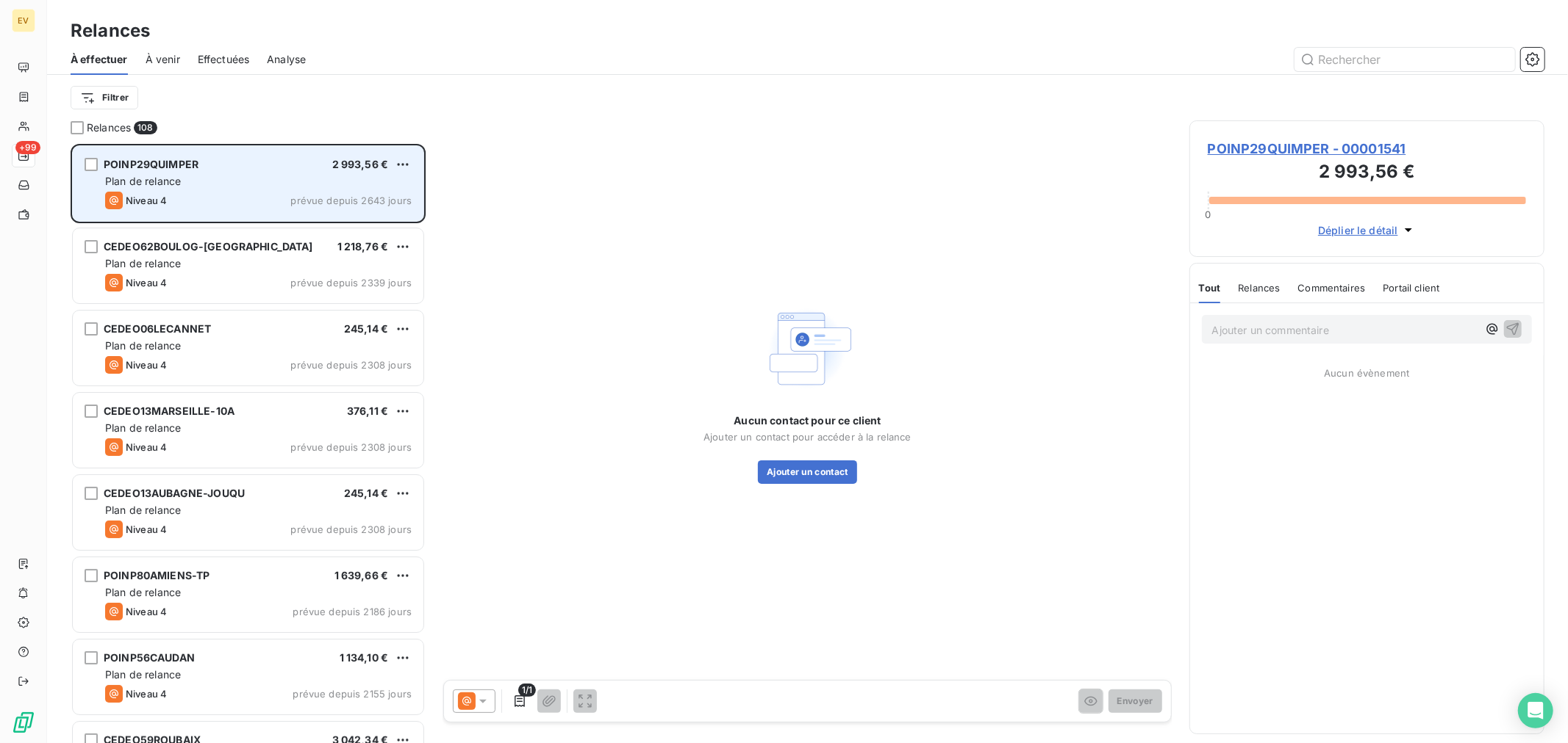
click at [155, 178] on span "Plan de relance" at bounding box center [142, 181] width 75 height 13
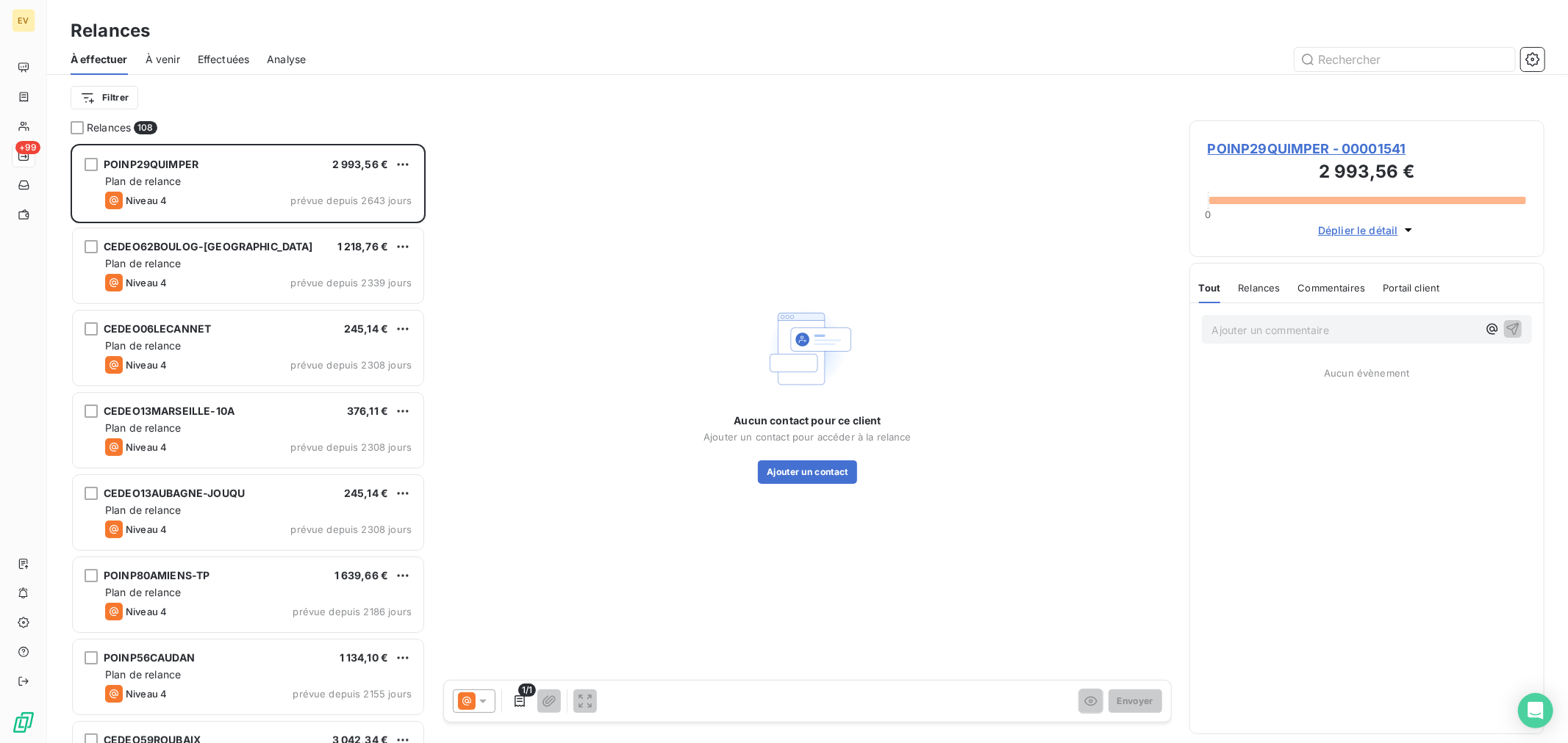
click at [1257, 148] on span "POINP29QUIMPER - 00001541" at bounding box center [1366, 149] width 318 height 20
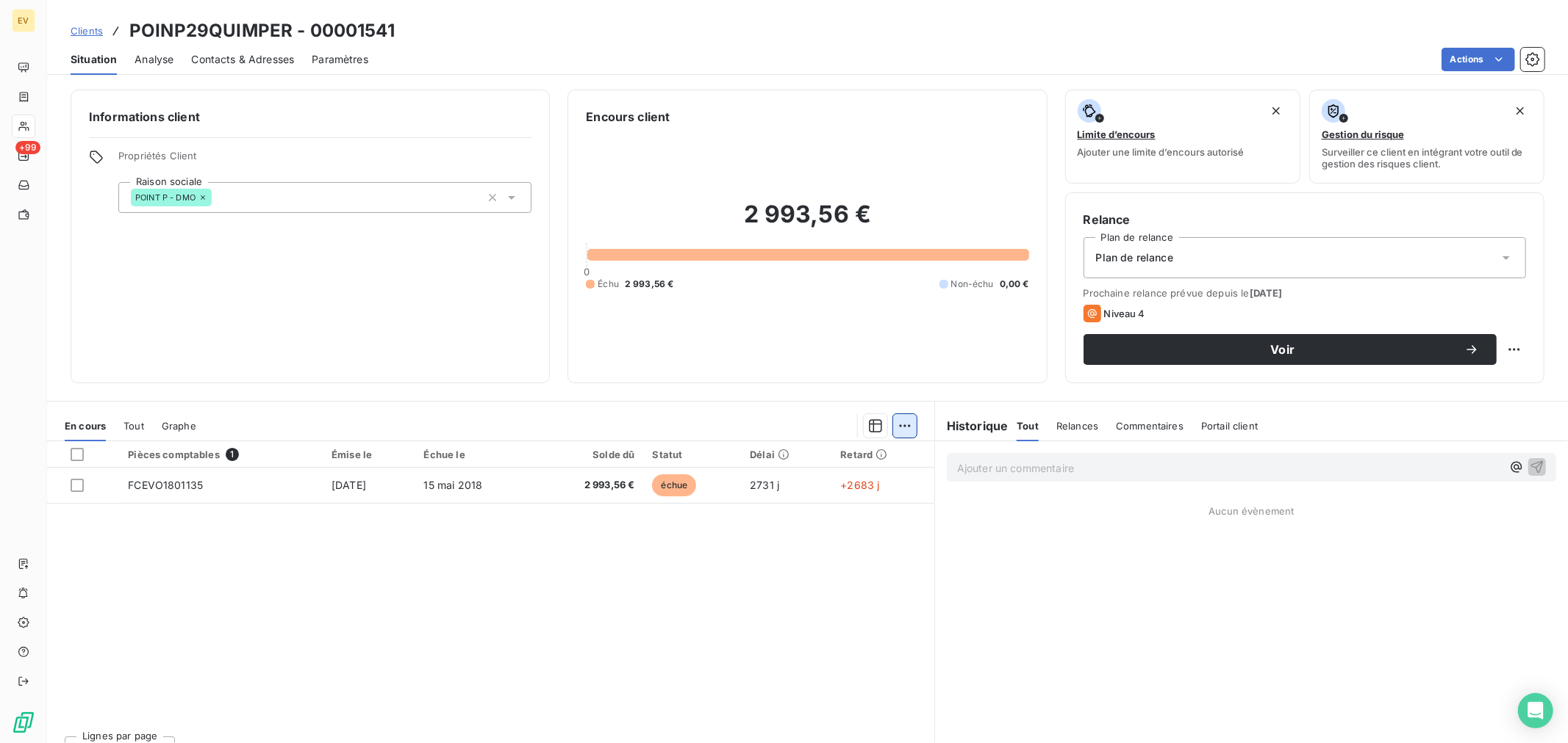
click at [901, 422] on html "EV +99 Clients POINP29QUIMPER - 00001541 Situation Analyse Contacts & Adresses …" at bounding box center [784, 371] width 1568 height 743
click at [869, 422] on html "EV +99 Clients POINP29QUIMPER - 00001541 Situation Analyse Contacts & Adresses …" at bounding box center [784, 371] width 1568 height 743
click at [869, 422] on icon "button" at bounding box center [875, 426] width 15 height 15
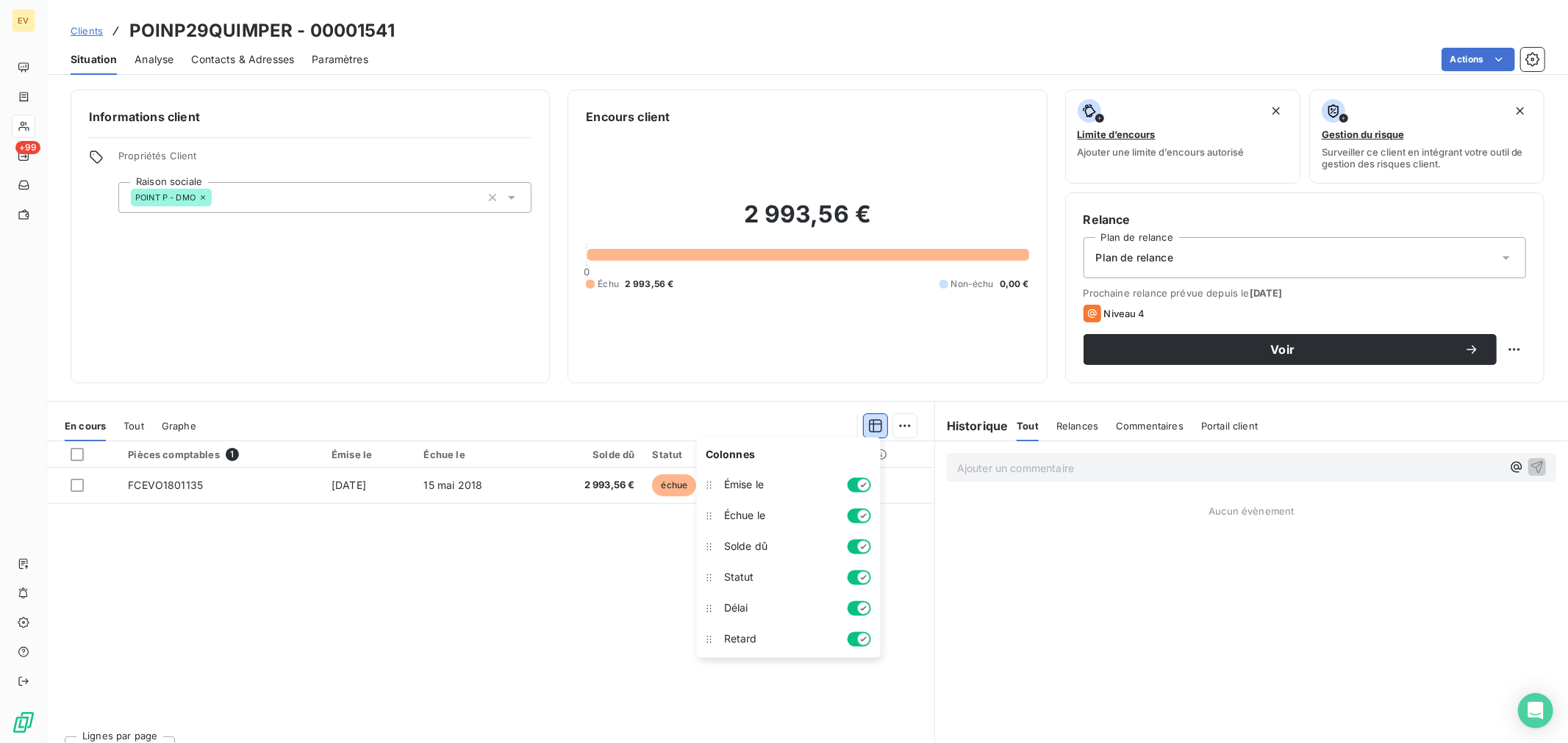
click at [869, 422] on icon "button" at bounding box center [875, 426] width 15 height 15
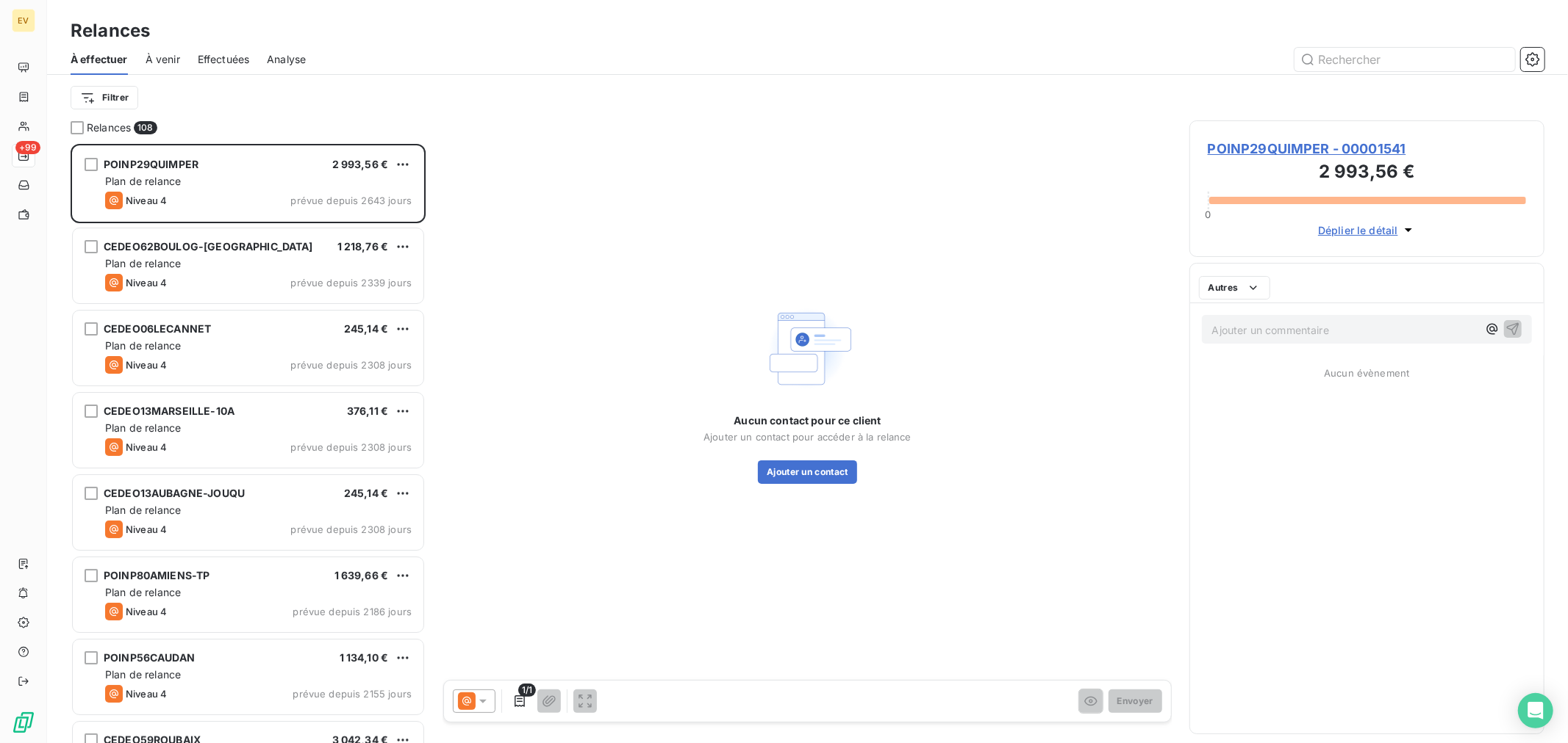
scroll to position [586, 343]
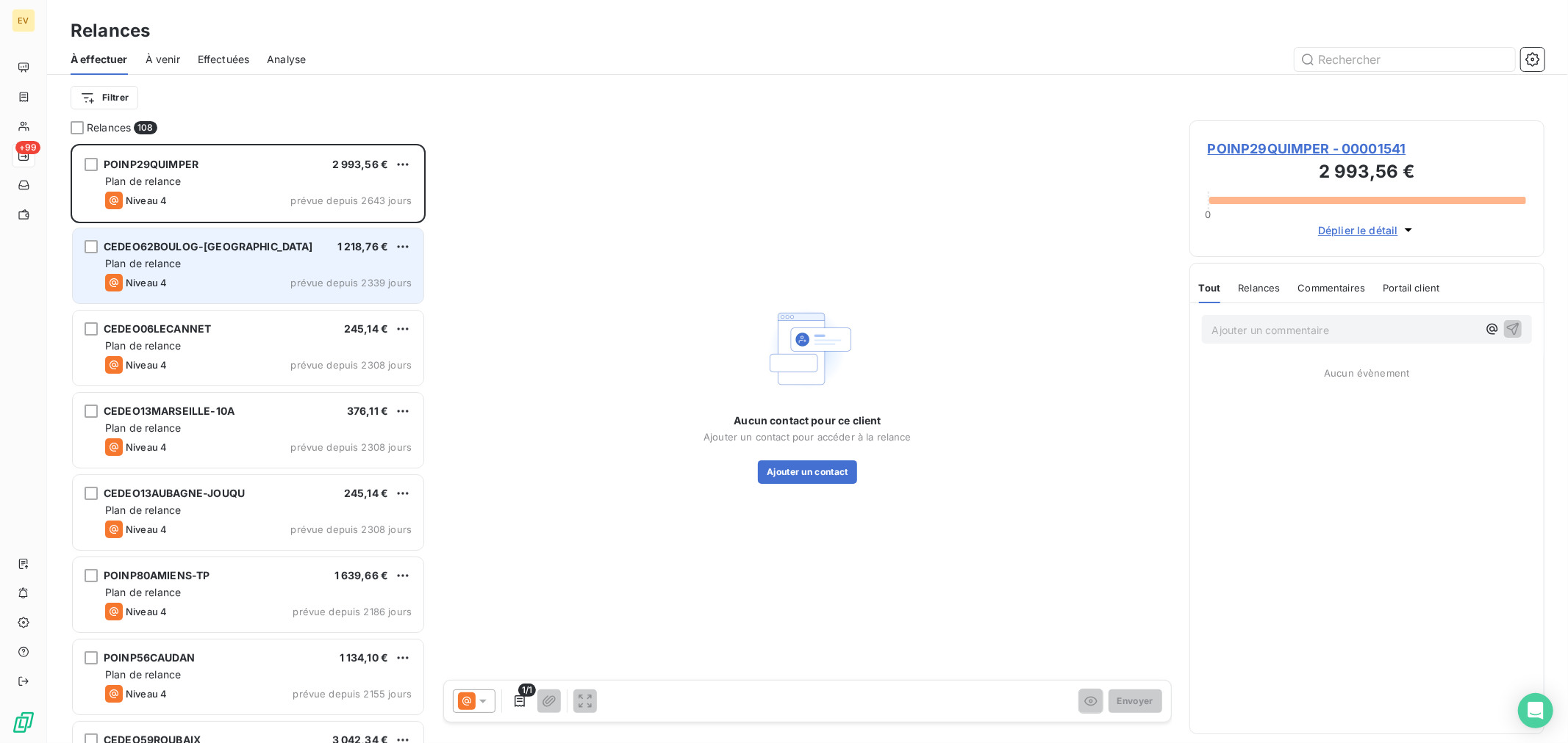
click at [216, 272] on div "CEDEO62BOULOG-ST-LEO 1 218,76 € Plan de relance Niveau 4 prévue depuis 2339 jou…" at bounding box center [248, 265] width 351 height 75
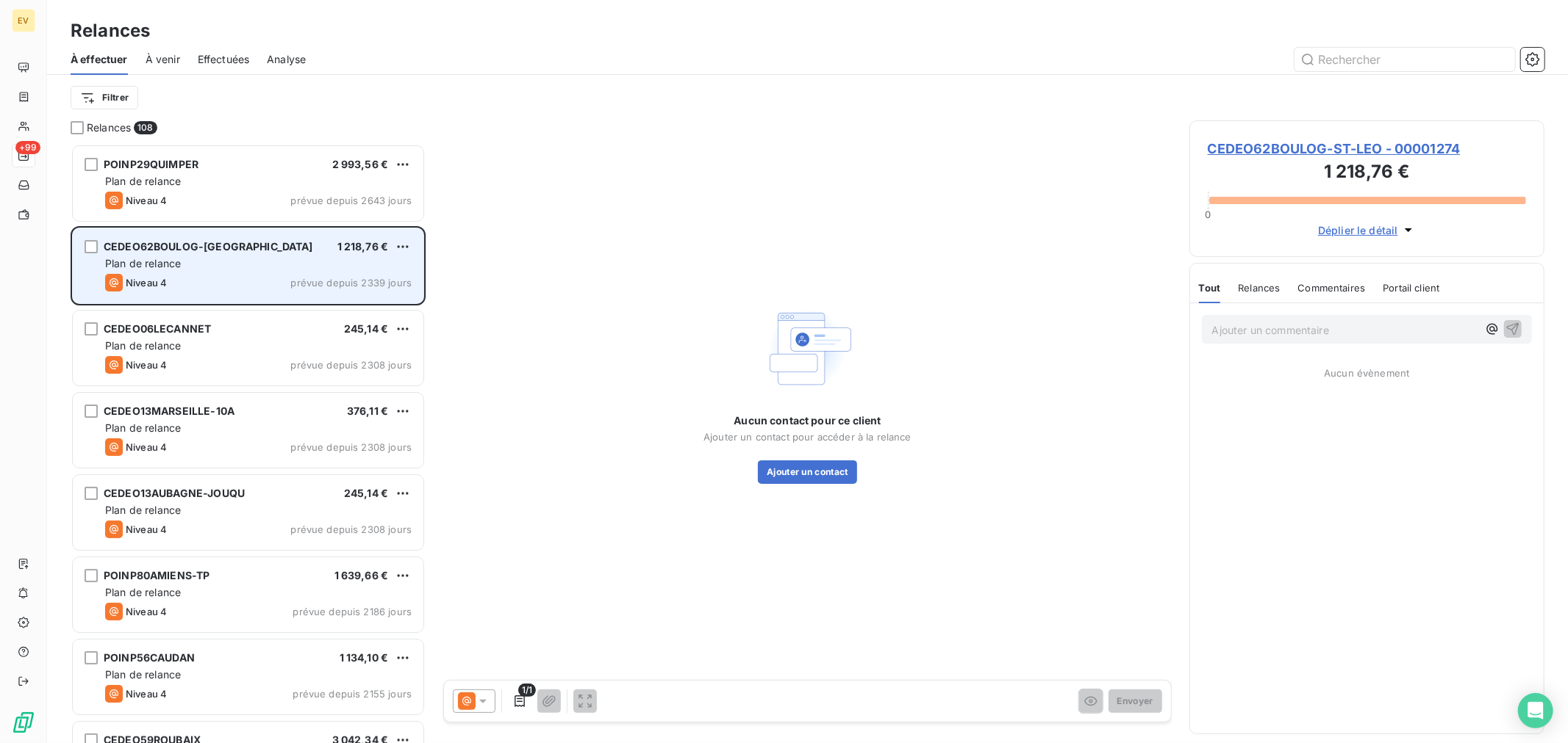
click at [328, 272] on div "CEDEO62BOULOG-ST-LEO 1 218,76 € Plan de relance Niveau 4 prévue depuis 2339 jou…" at bounding box center [248, 265] width 351 height 75
click at [178, 252] on span "CEDEO62BOULOG-[GEOGRAPHIC_DATA]" at bounding box center [209, 246] width 210 height 13
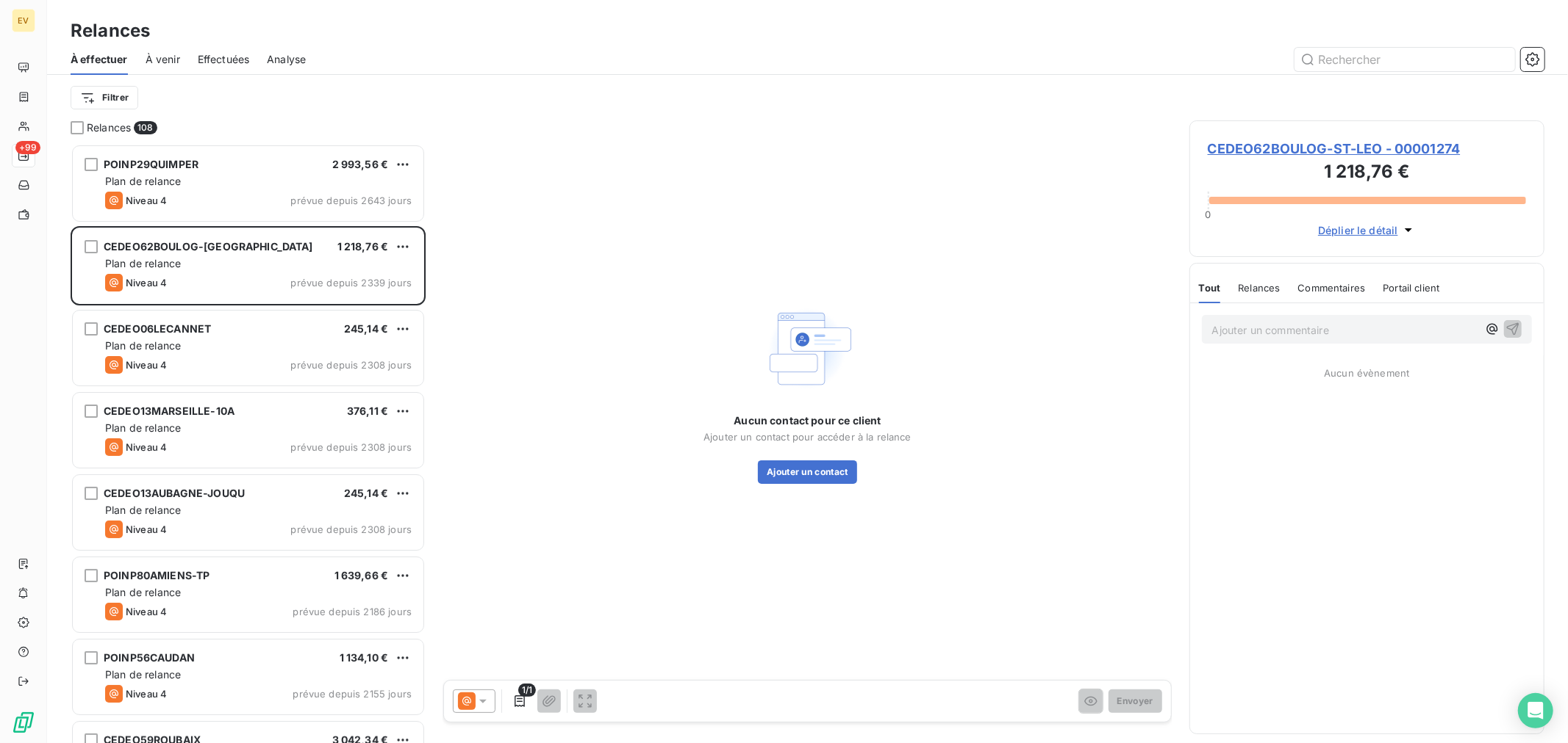
click at [1348, 152] on span "CEDEO62BOULOG-ST-LEO - 00001274" at bounding box center [1366, 149] width 318 height 20
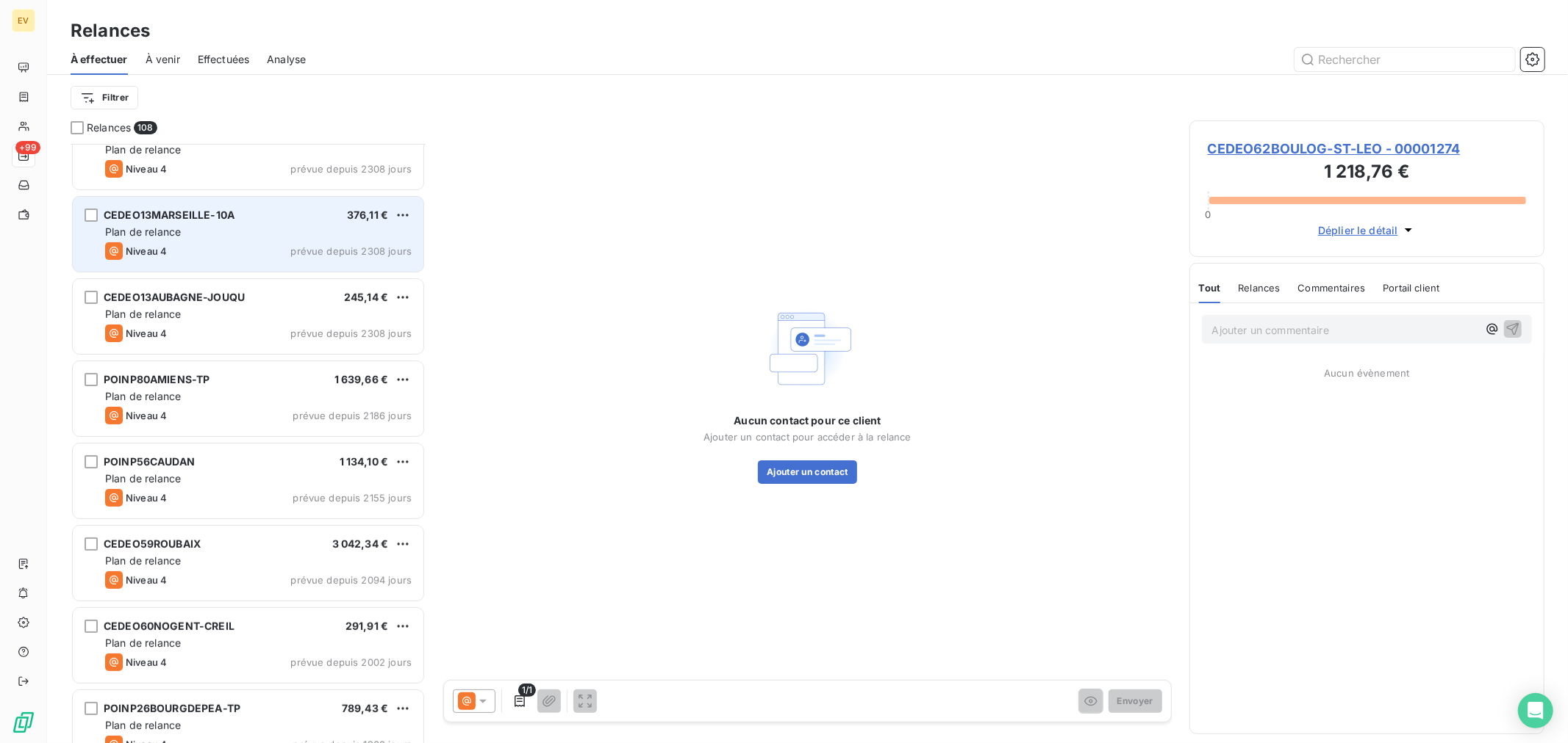
scroll to position [246, 0]
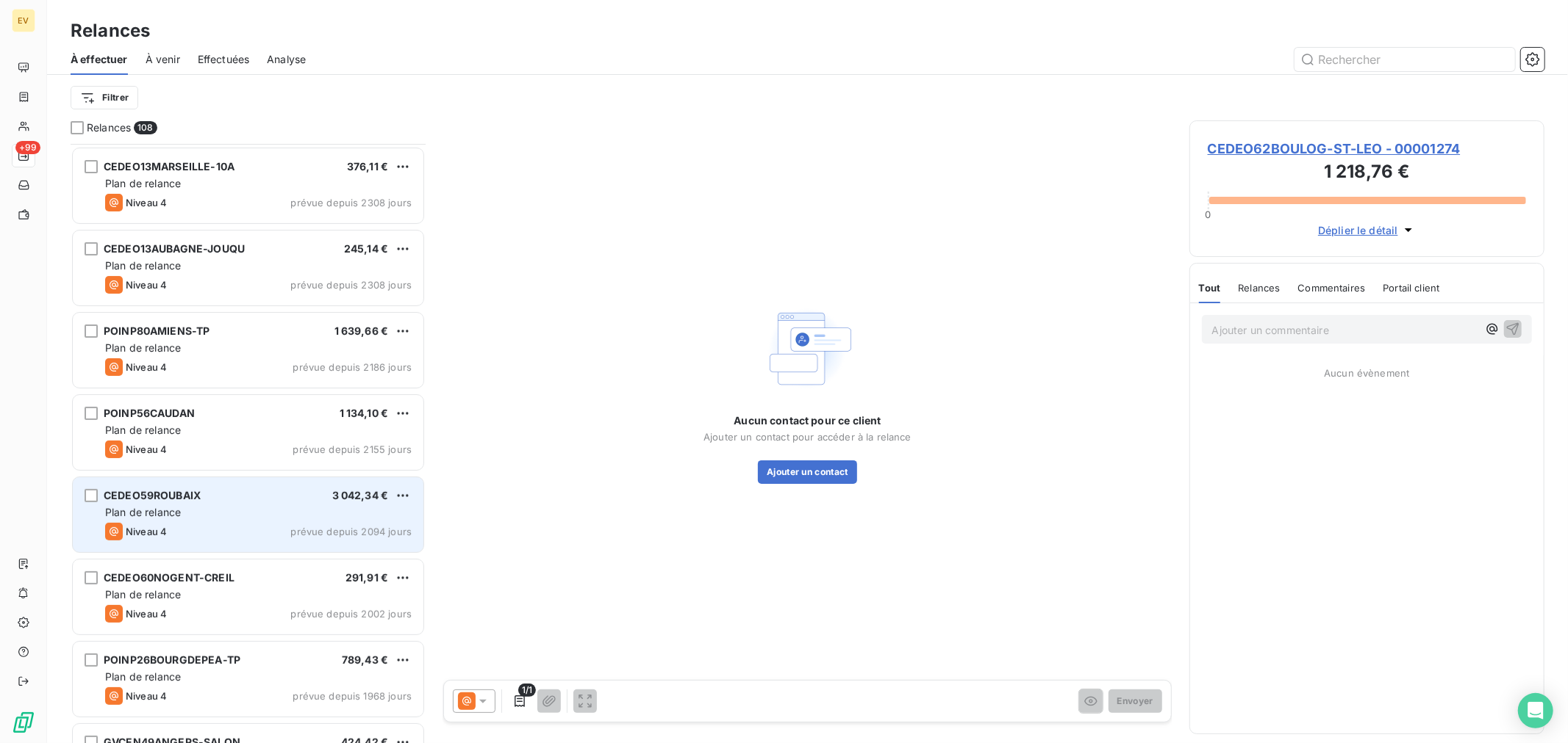
click at [152, 523] on div "Niveau 4" at bounding box center [135, 532] width 62 height 18
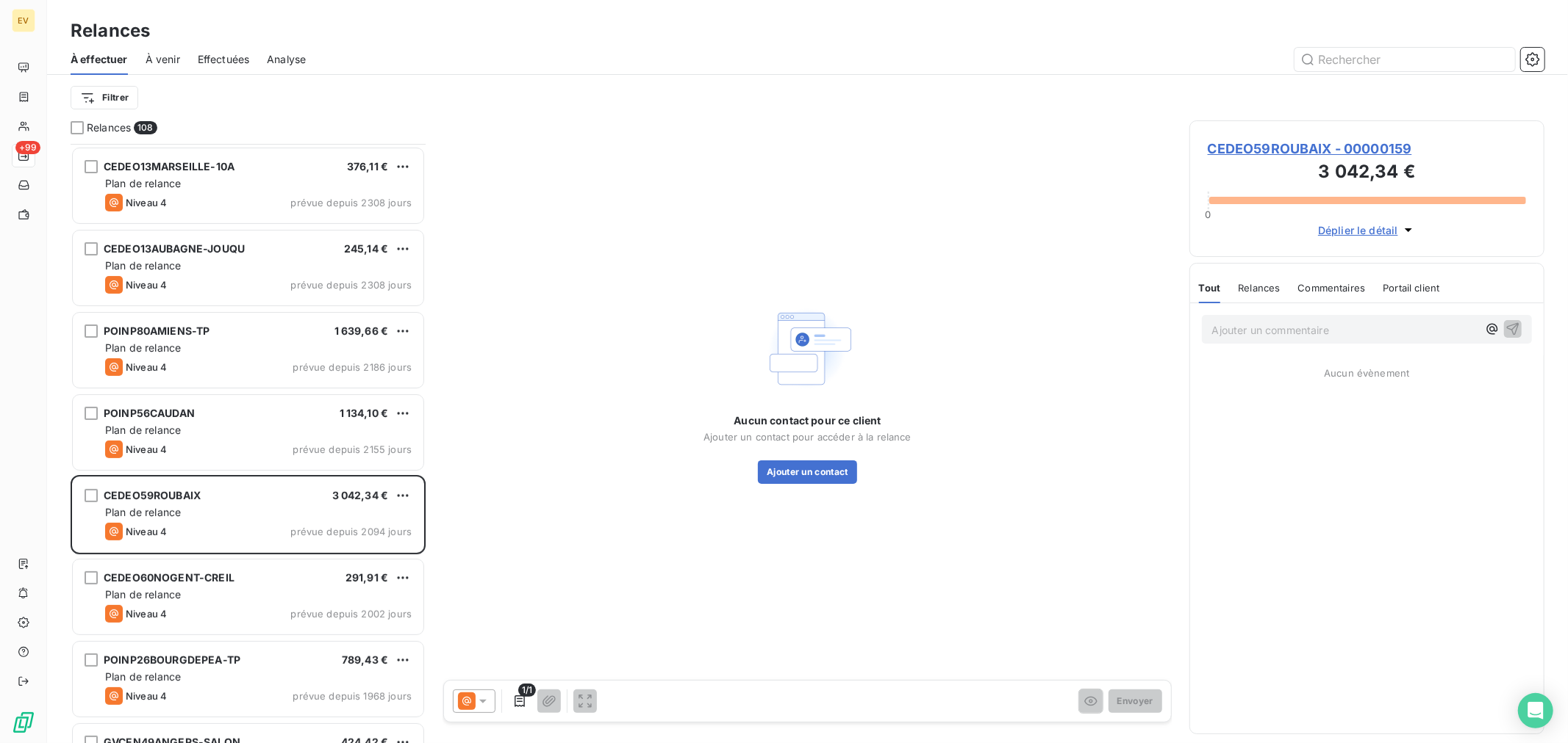
click at [1354, 224] on span "Déplier le détail" at bounding box center [1357, 230] width 80 height 16
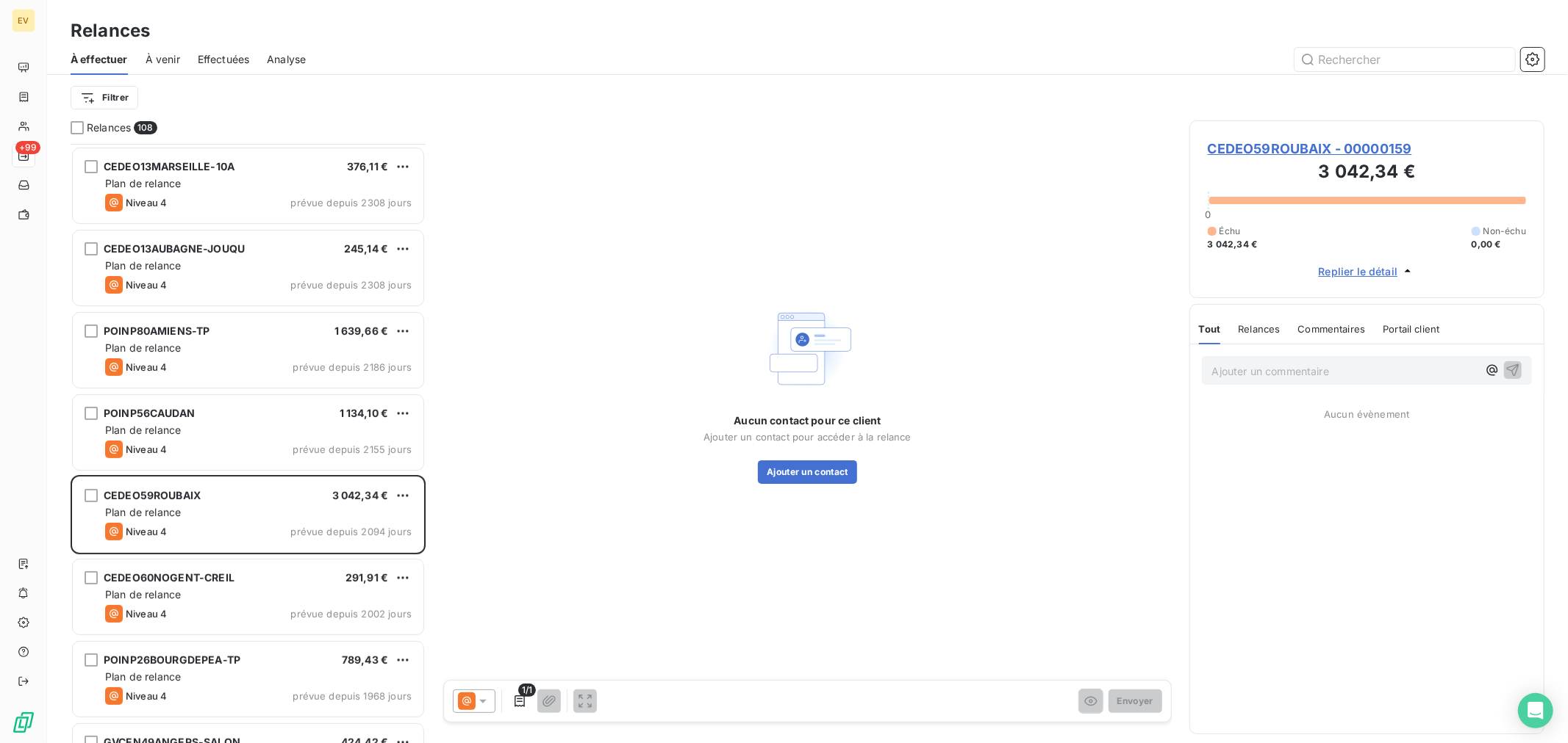
click at [1332, 147] on span "CEDEO59ROUBAIX - 00000159" at bounding box center [1366, 149] width 318 height 20
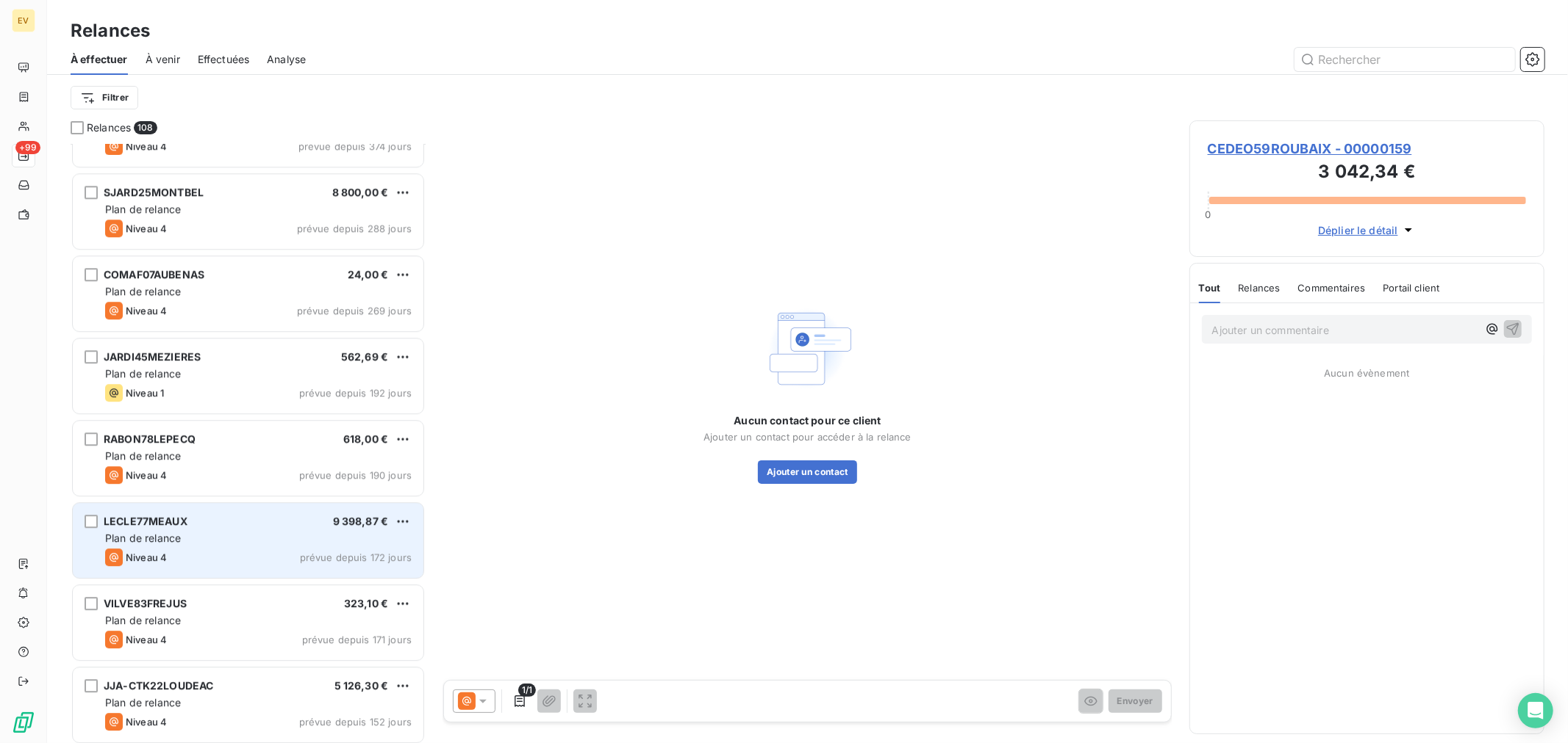
scroll to position [3509, 0]
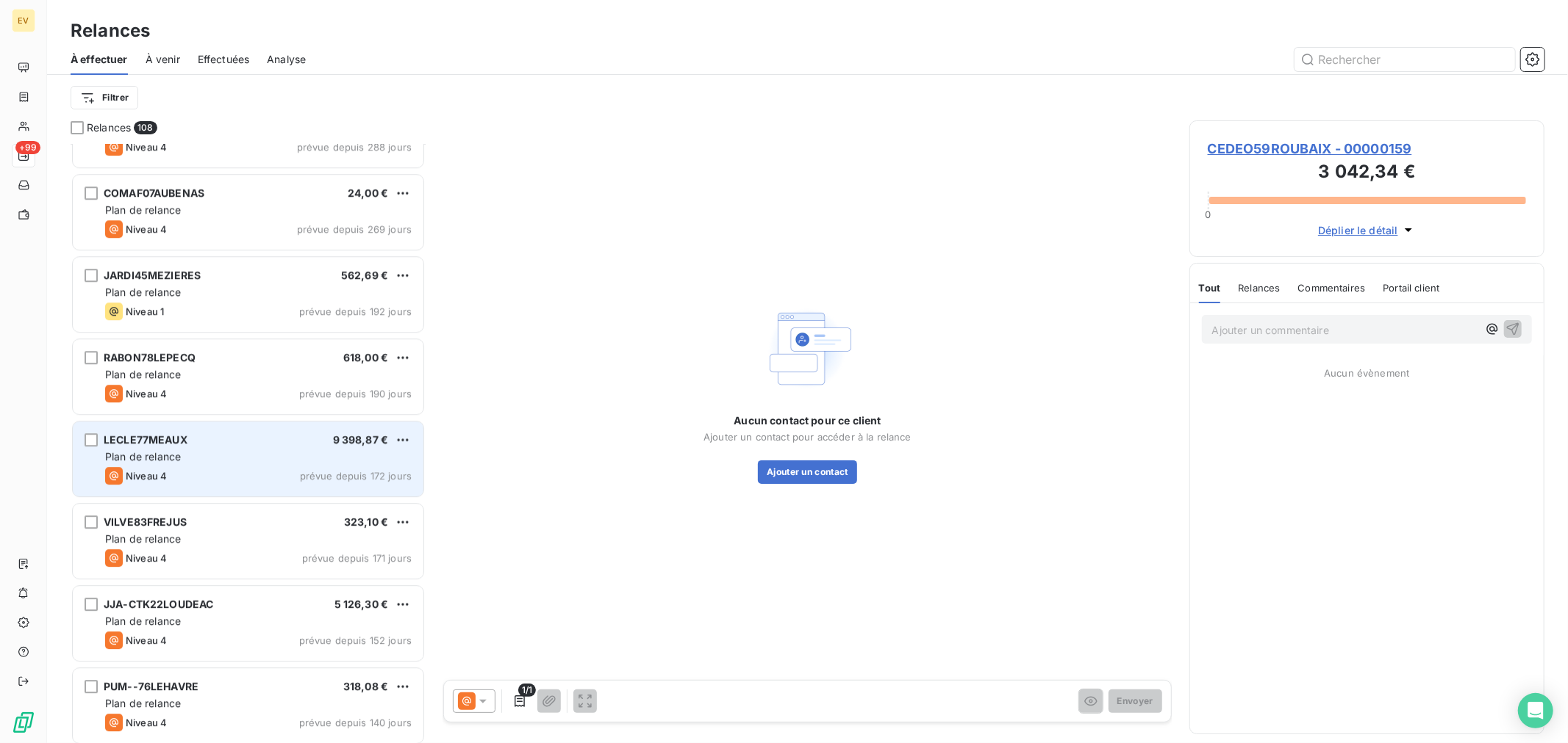
click at [238, 467] on div "Niveau 4 prévue depuis 172 jours" at bounding box center [258, 476] width 307 height 18
